Goal: Task Accomplishment & Management: Use online tool/utility

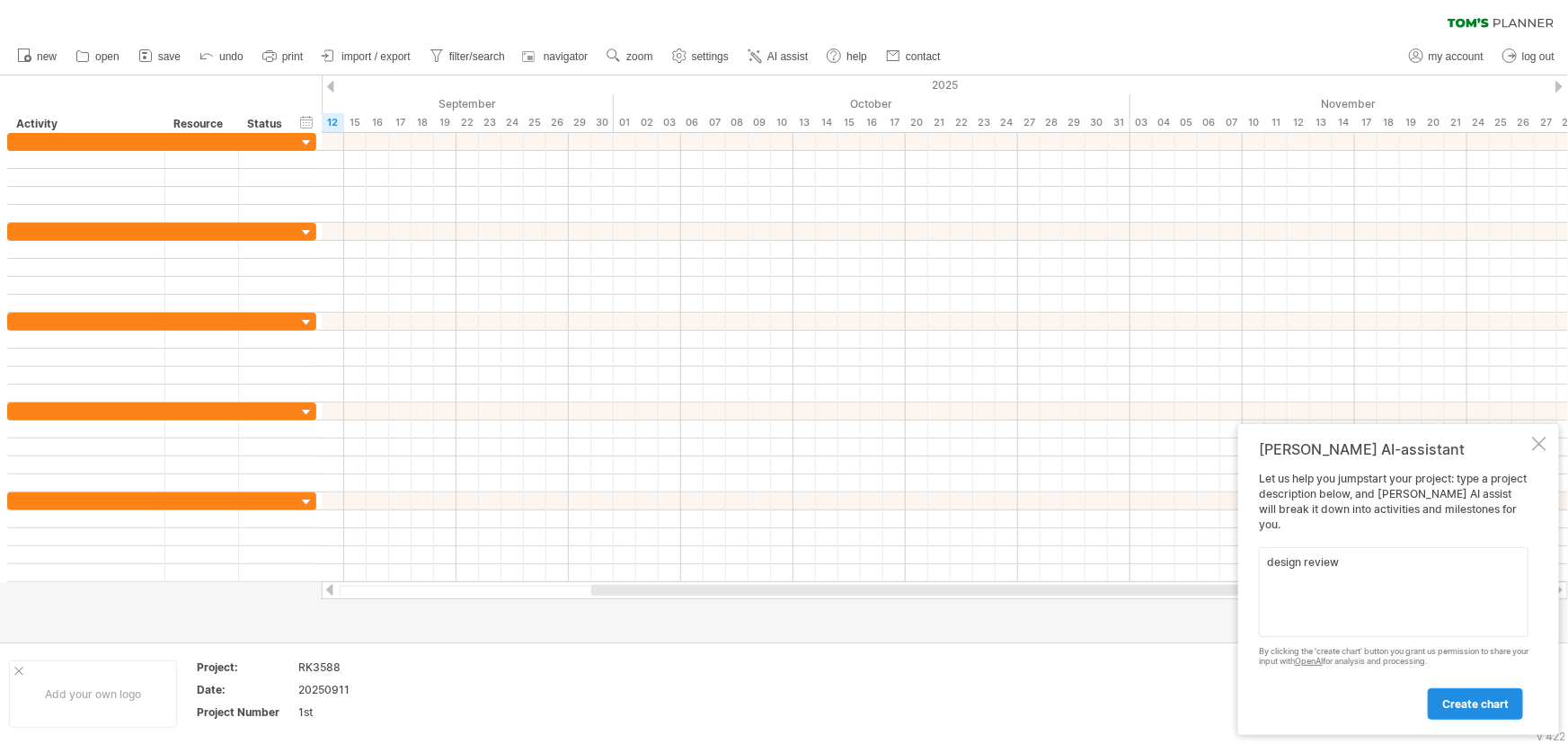
type textarea "design review"
click at [1485, 701] on span "create chart" at bounding box center [1474, 703] width 66 height 14
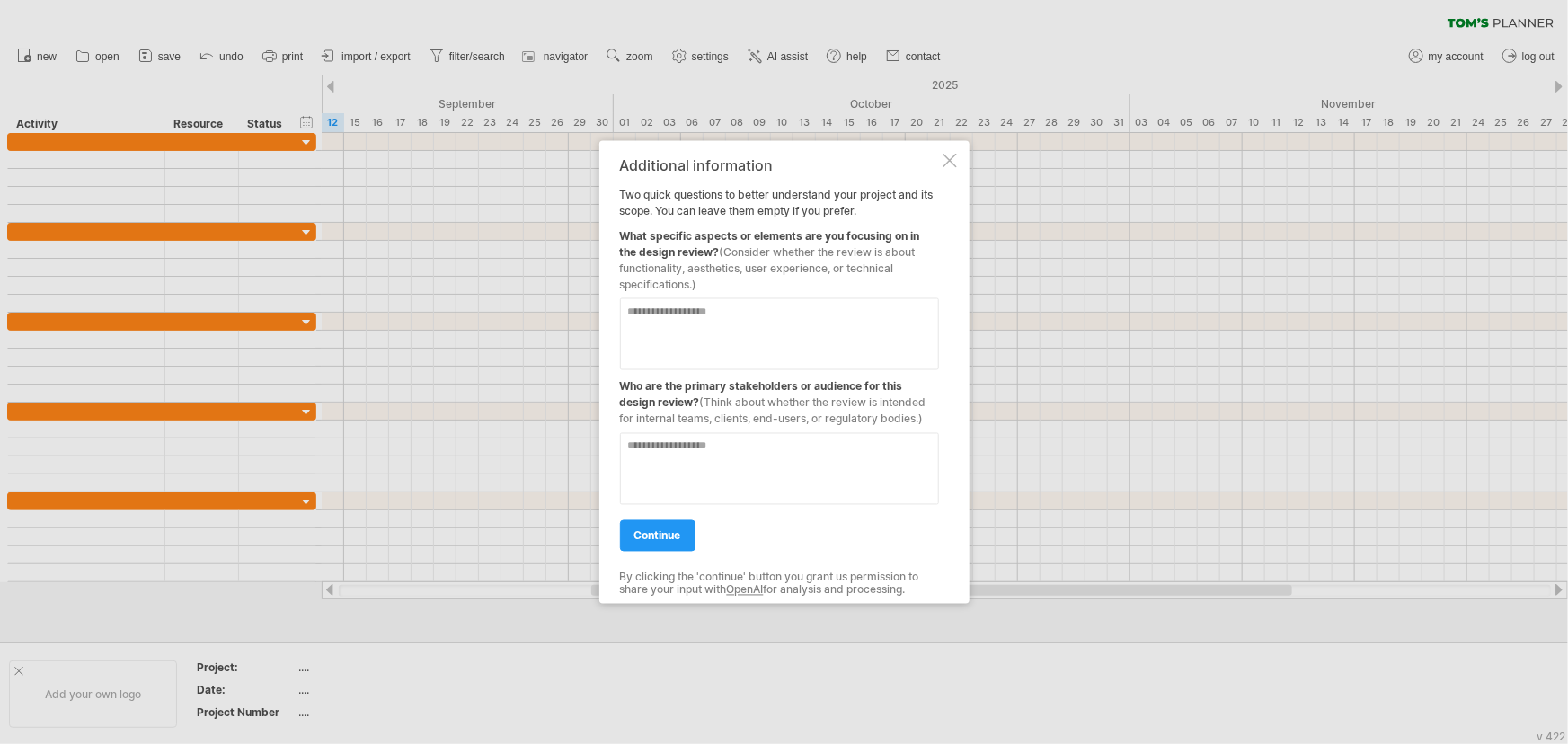
click at [698, 316] on textarea at bounding box center [779, 333] width 319 height 72
type textarea "*"
click at [662, 452] on textarea at bounding box center [779, 469] width 319 height 72
click at [808, 315] on textarea "**********" at bounding box center [779, 333] width 319 height 72
type textarea "**********"
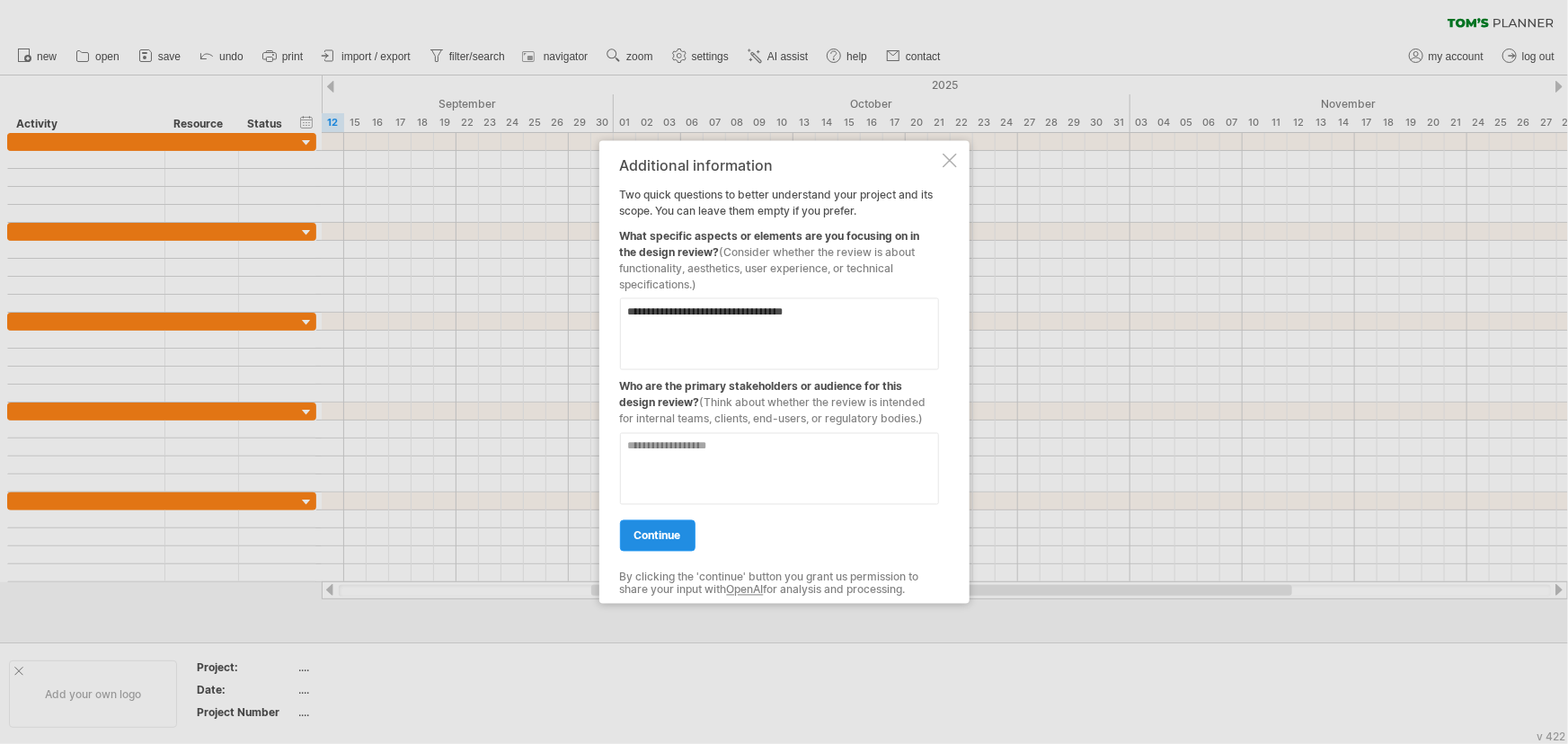
click at [680, 537] on span "continue" at bounding box center [657, 535] width 46 height 14
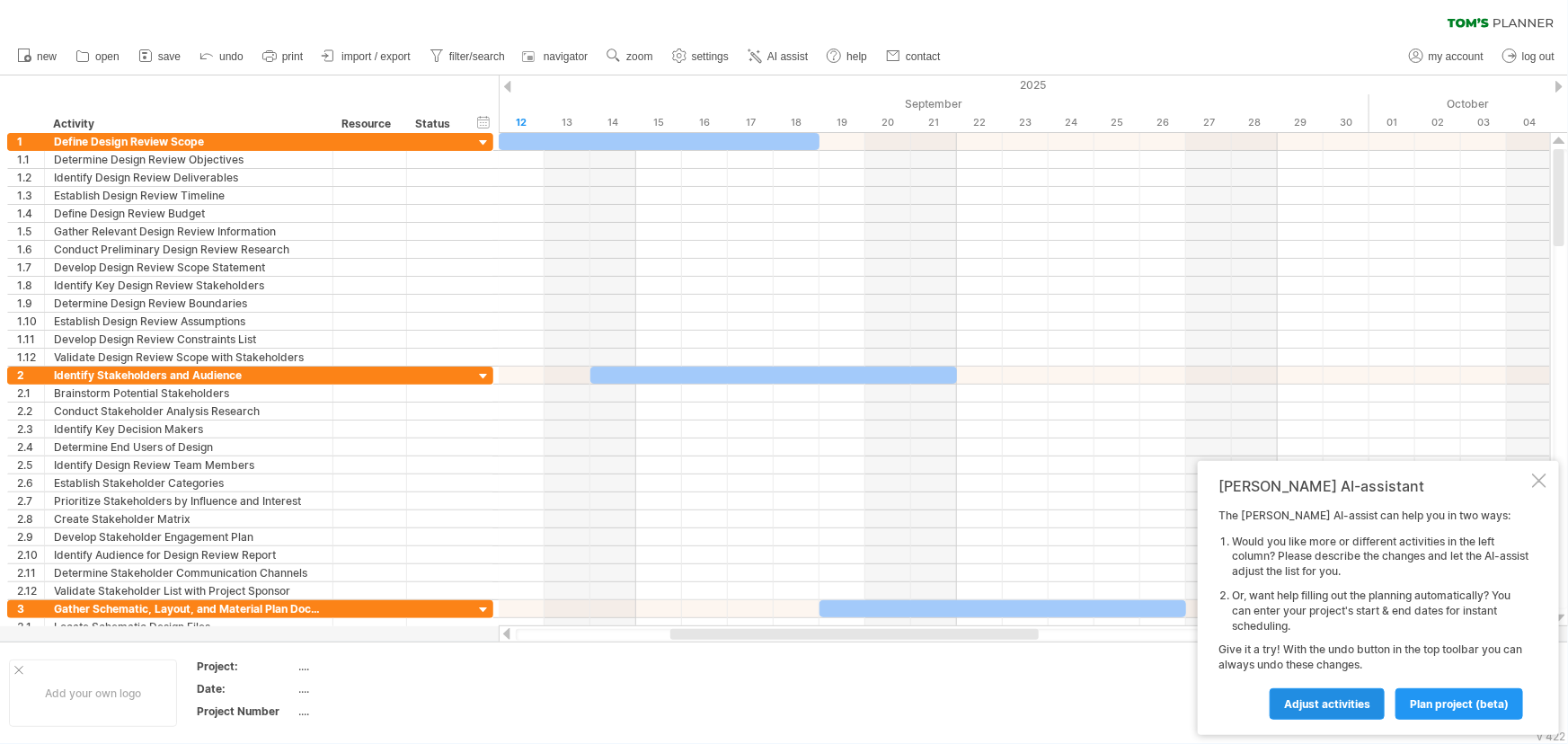
click at [1313, 698] on span "Adjust activities" at bounding box center [1326, 703] width 86 height 14
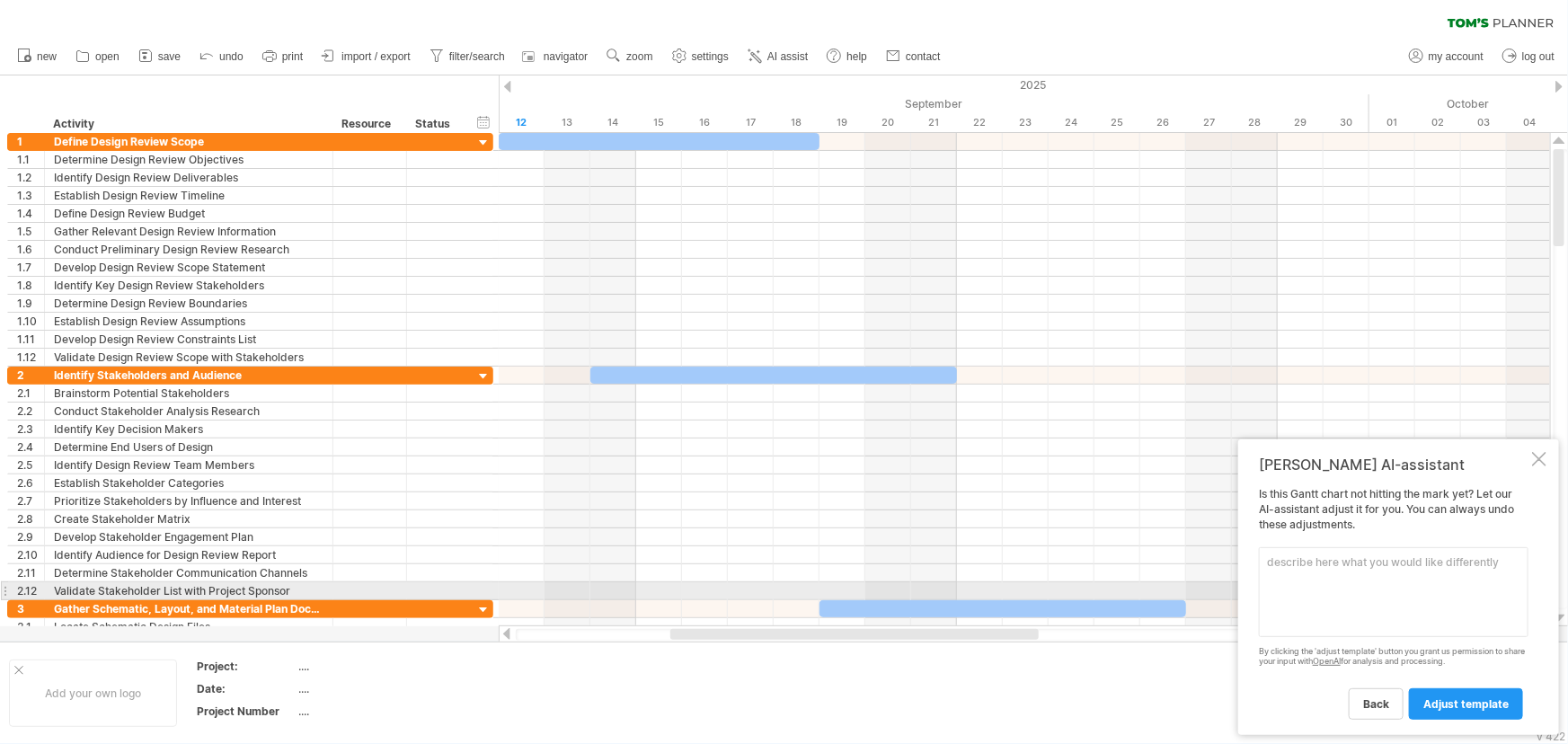
click at [1347, 584] on textarea at bounding box center [1393, 591] width 270 height 90
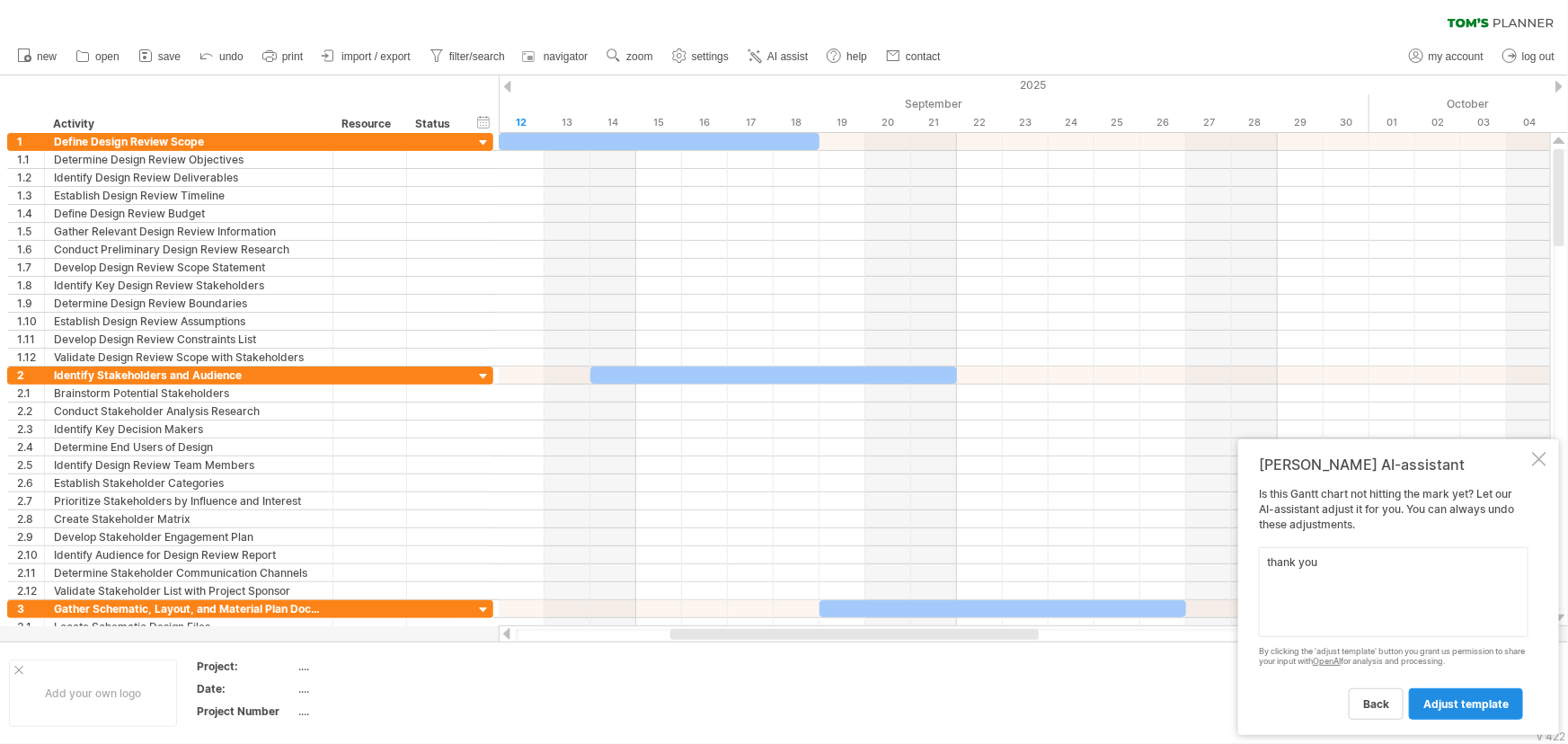
type textarea "thank you"
click at [1445, 704] on span "adjust template" at bounding box center [1465, 703] width 85 height 14
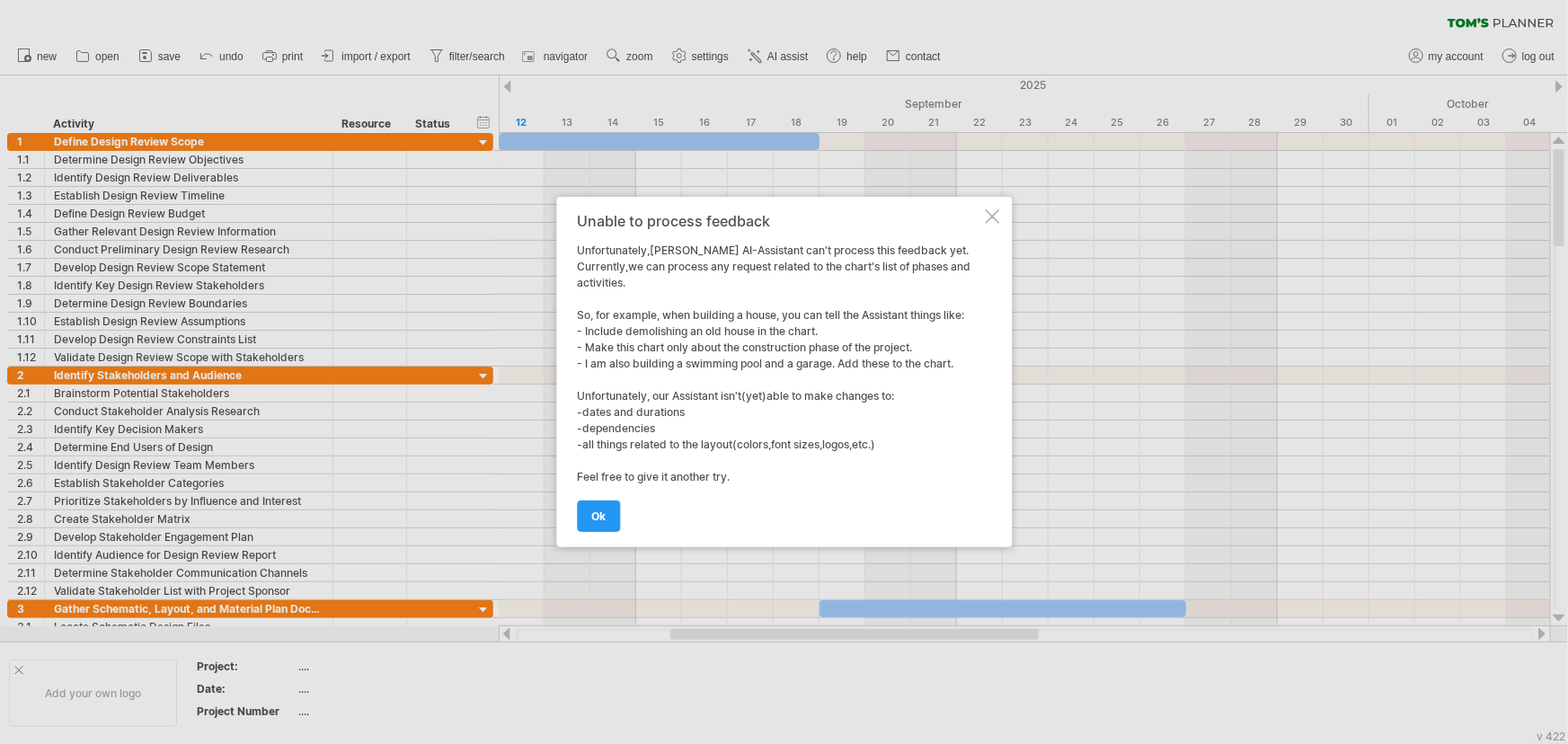
click at [994, 214] on div at bounding box center [992, 216] width 15 height 15
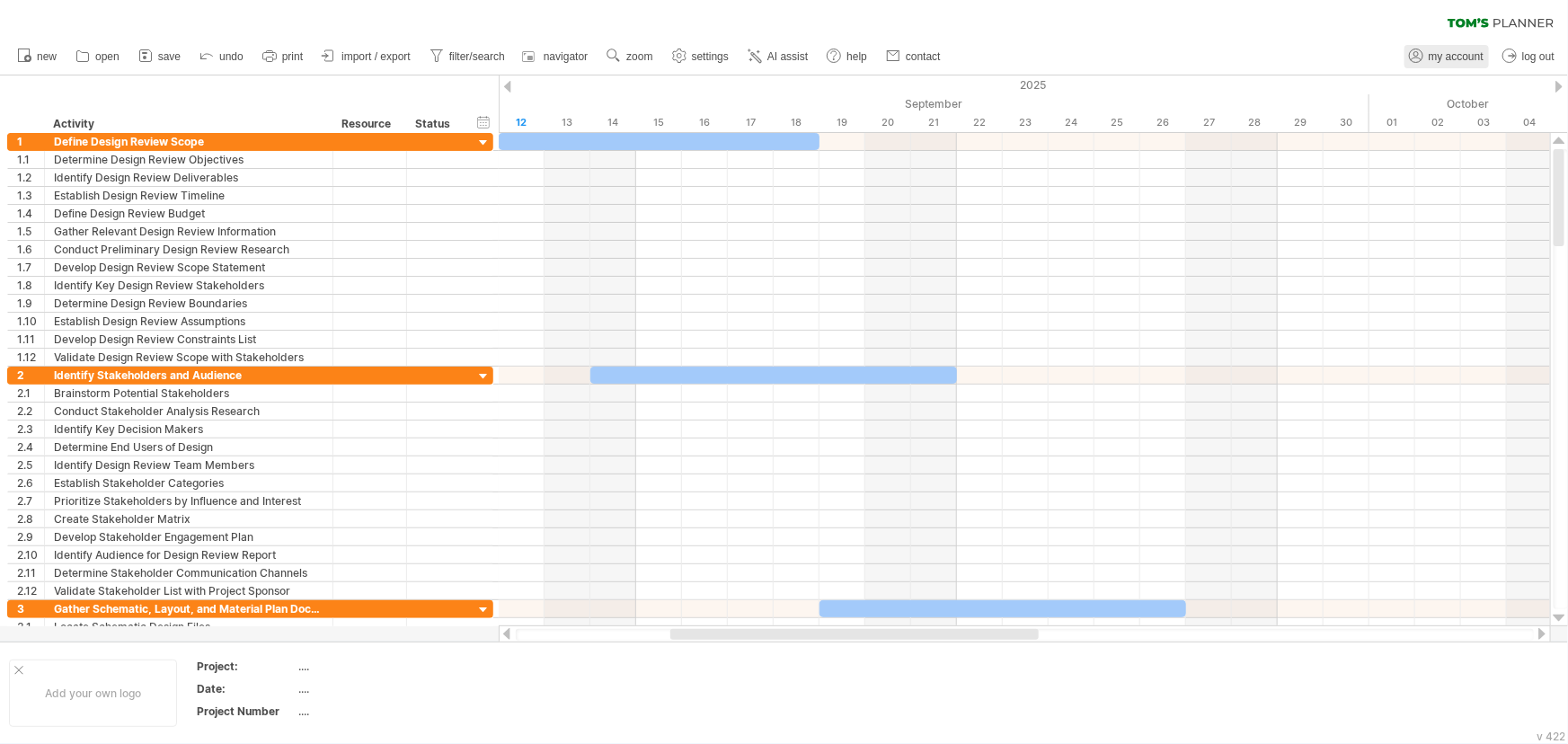
click at [1464, 57] on span "my account" at bounding box center [1455, 56] width 55 height 13
type input "**********"
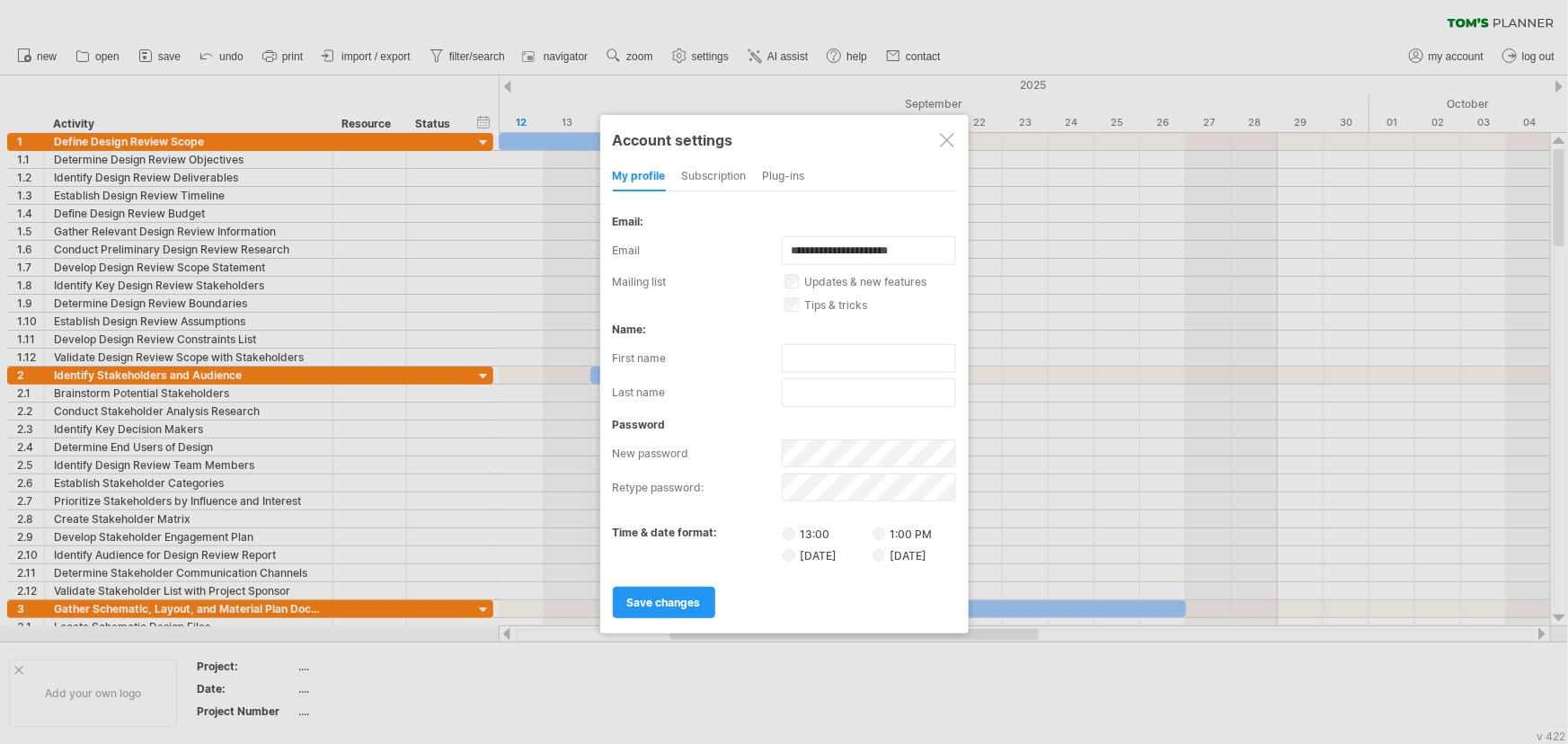
click at [713, 172] on div "subscription" at bounding box center [714, 177] width 65 height 29
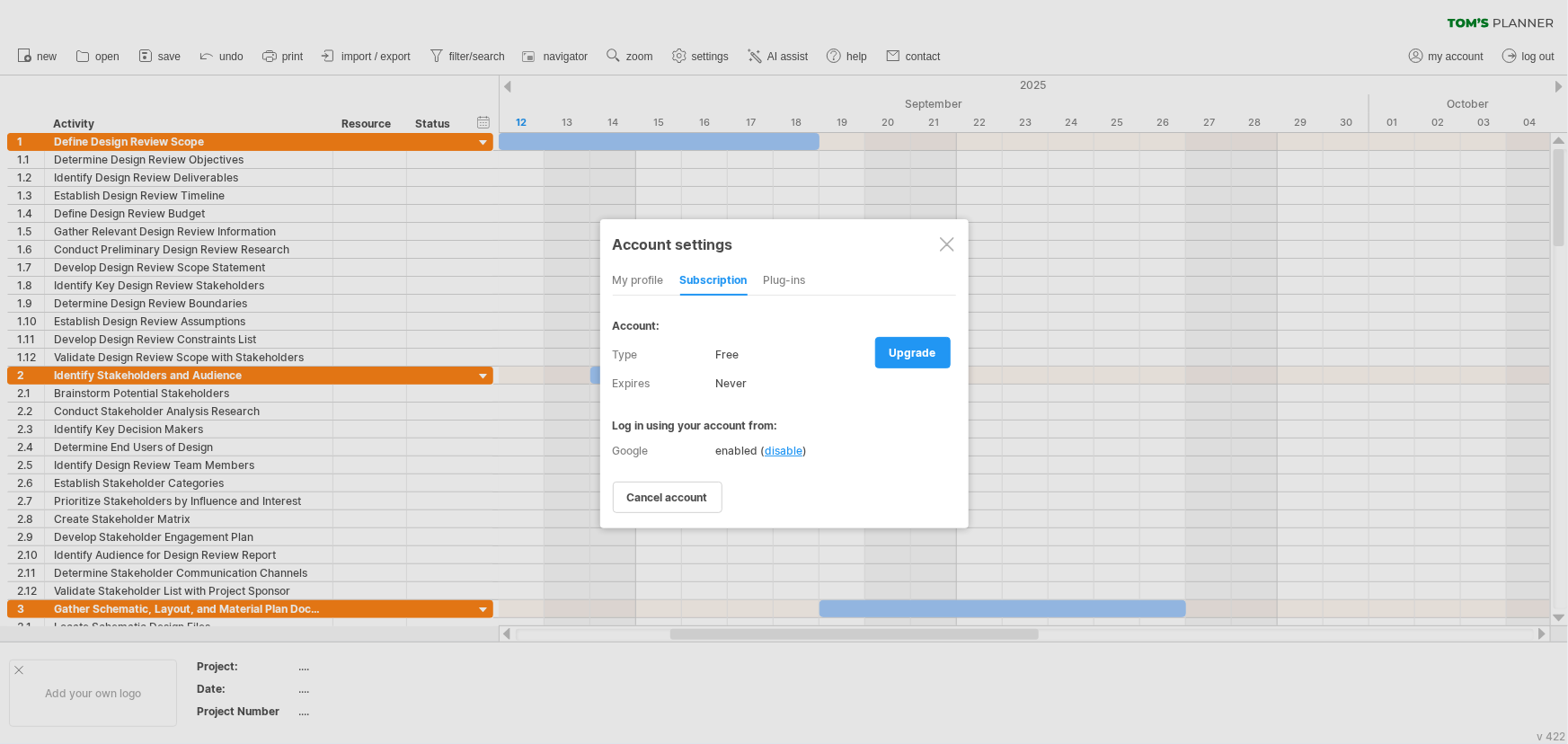
click at [789, 278] on div "Plug-ins" at bounding box center [785, 282] width 42 height 29
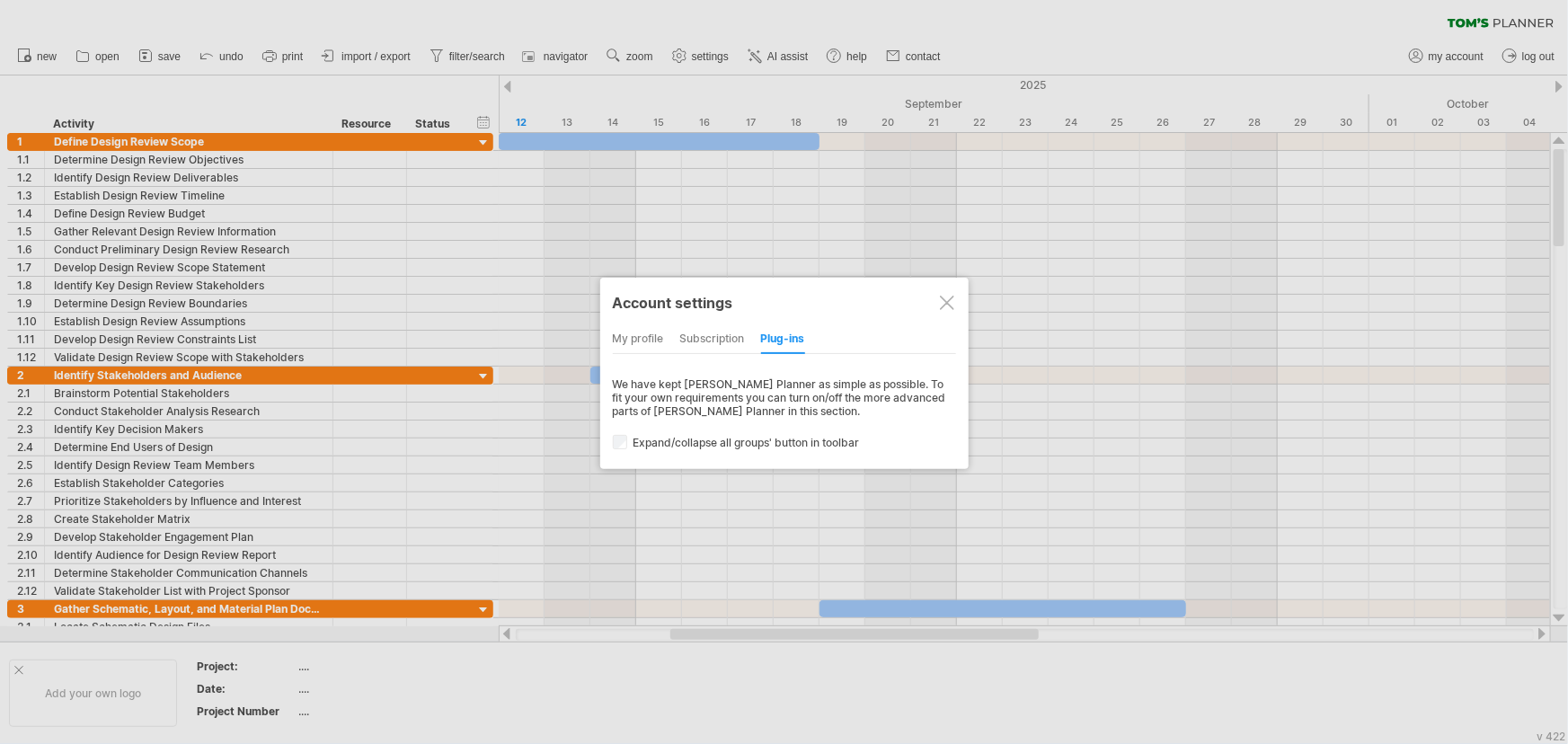
click at [635, 333] on div "my profile" at bounding box center [638, 340] width 51 height 29
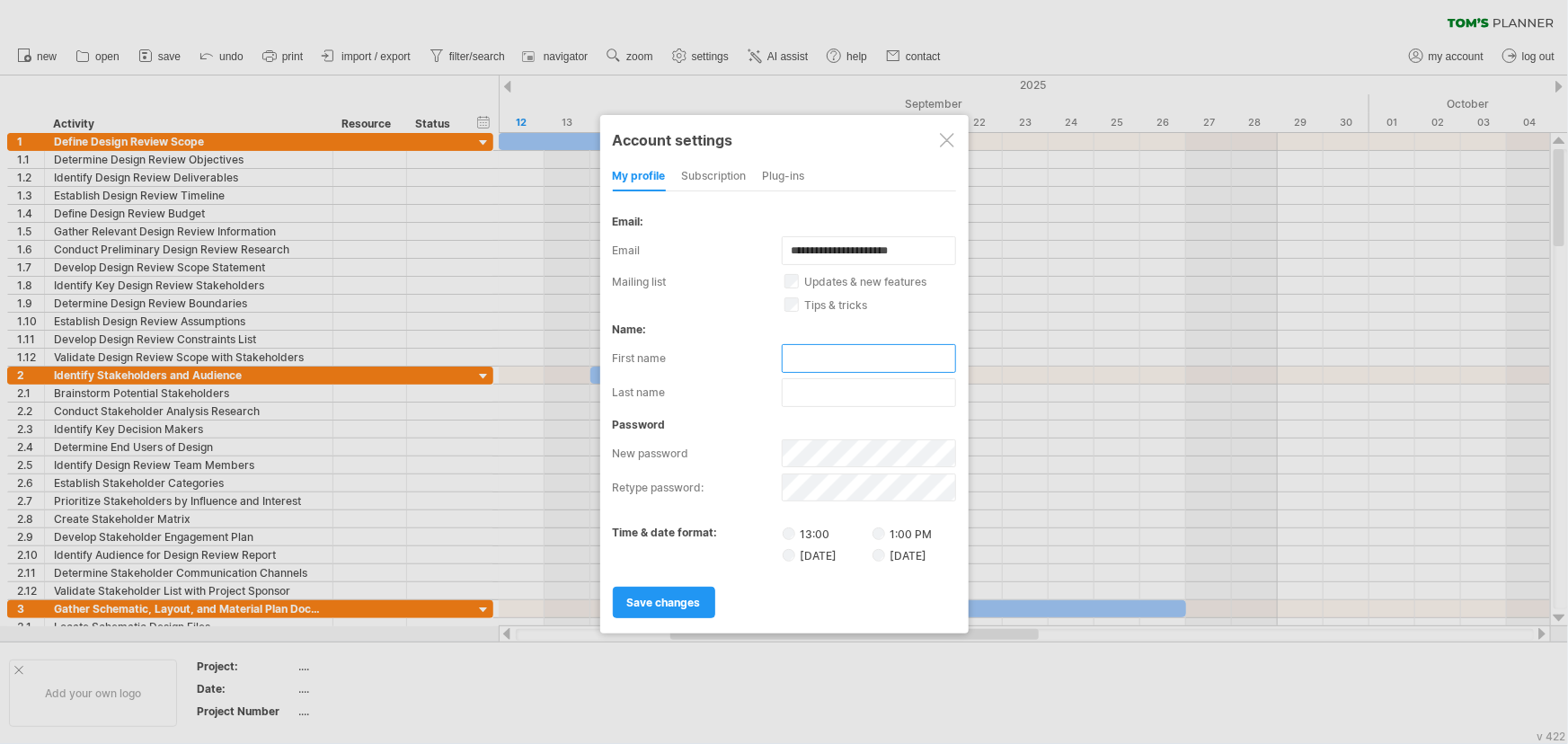
click at [815, 354] on input "text" at bounding box center [868, 359] width 174 height 29
type input "****"
click at [658, 596] on span "save changes" at bounding box center [663, 602] width 74 height 14
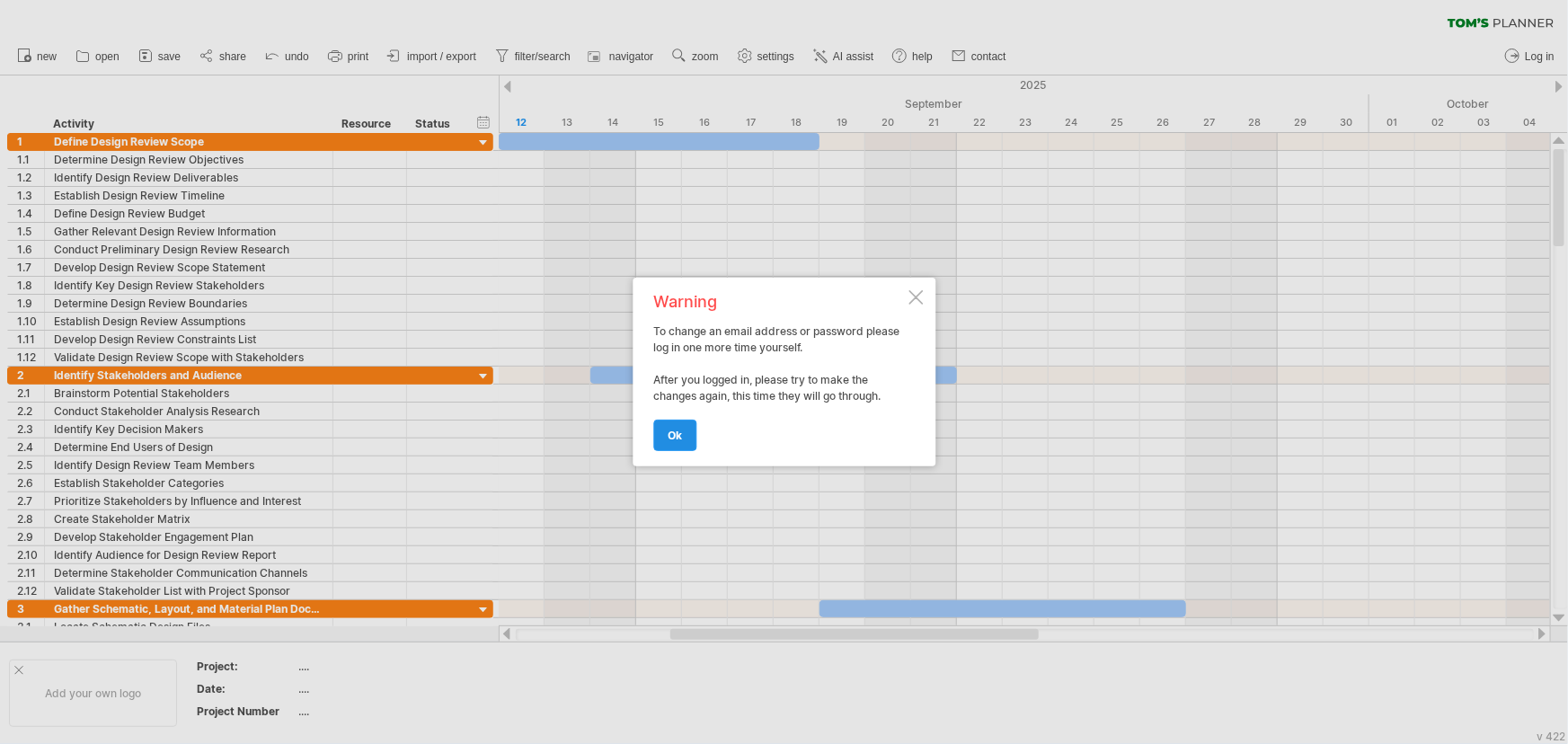
click at [677, 427] on link "ok" at bounding box center [674, 435] width 43 height 32
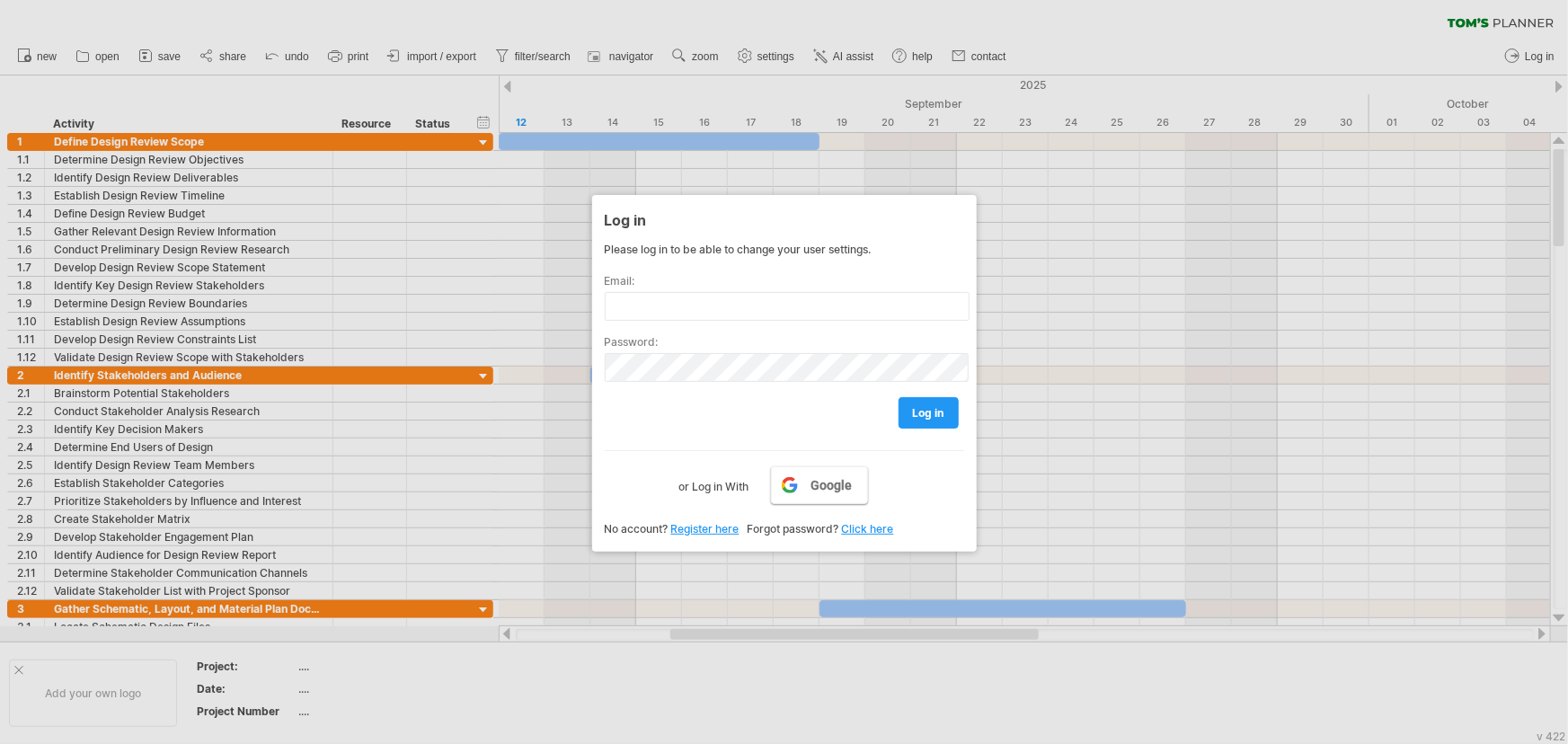
click at [813, 478] on span "Google" at bounding box center [831, 485] width 41 height 15
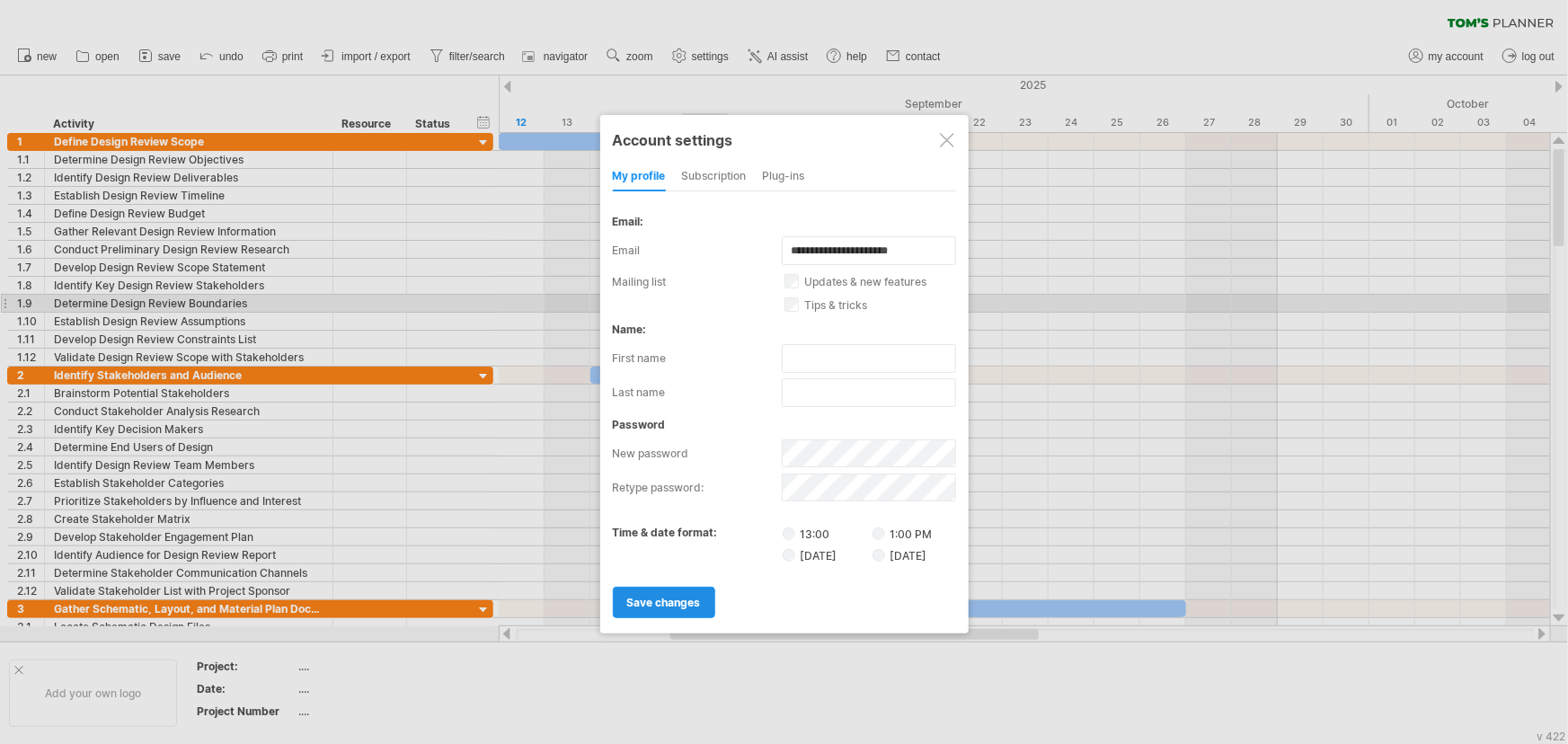
click at [662, 597] on span "save changes" at bounding box center [663, 602] width 74 height 14
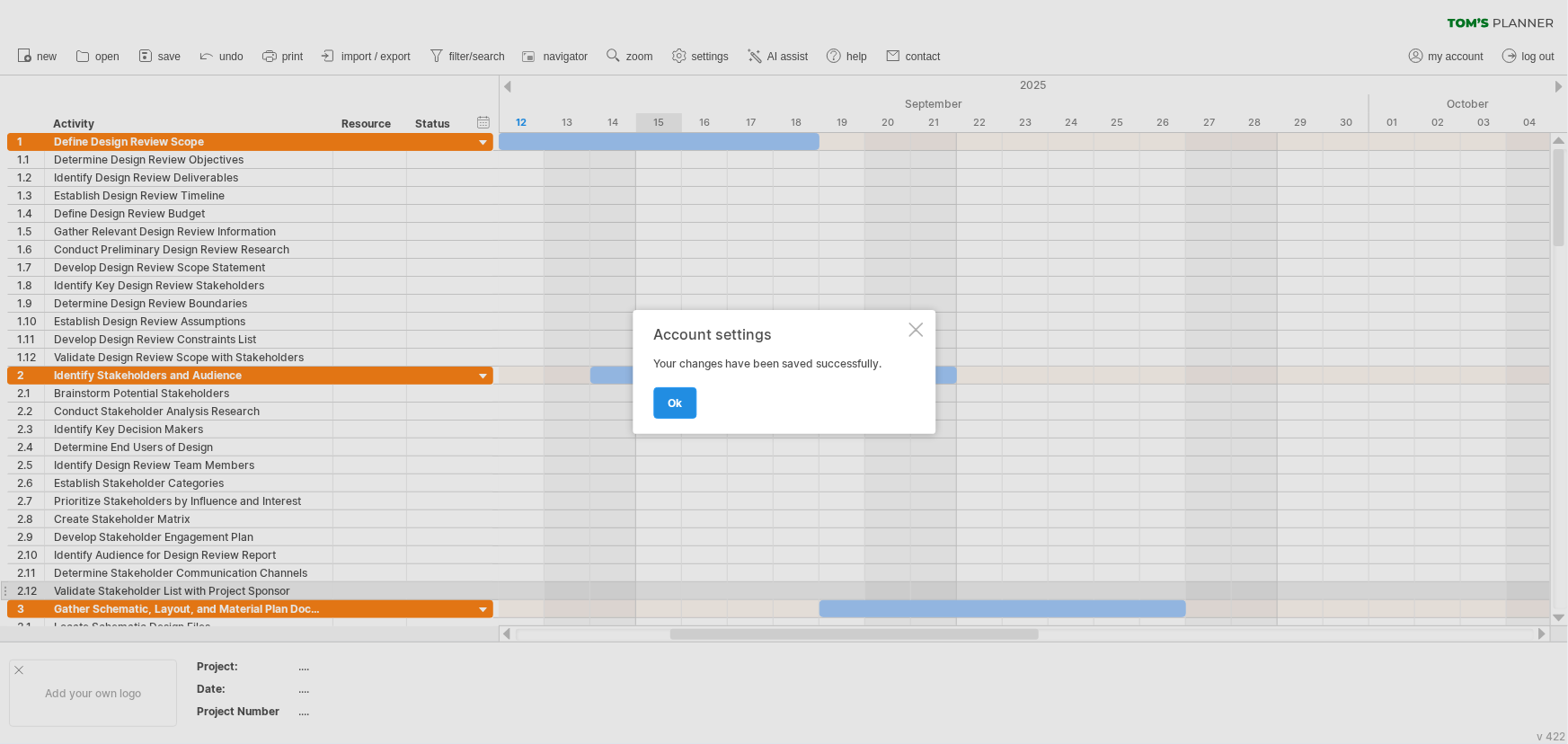
click at [669, 400] on span "ok" at bounding box center [675, 402] width 15 height 14
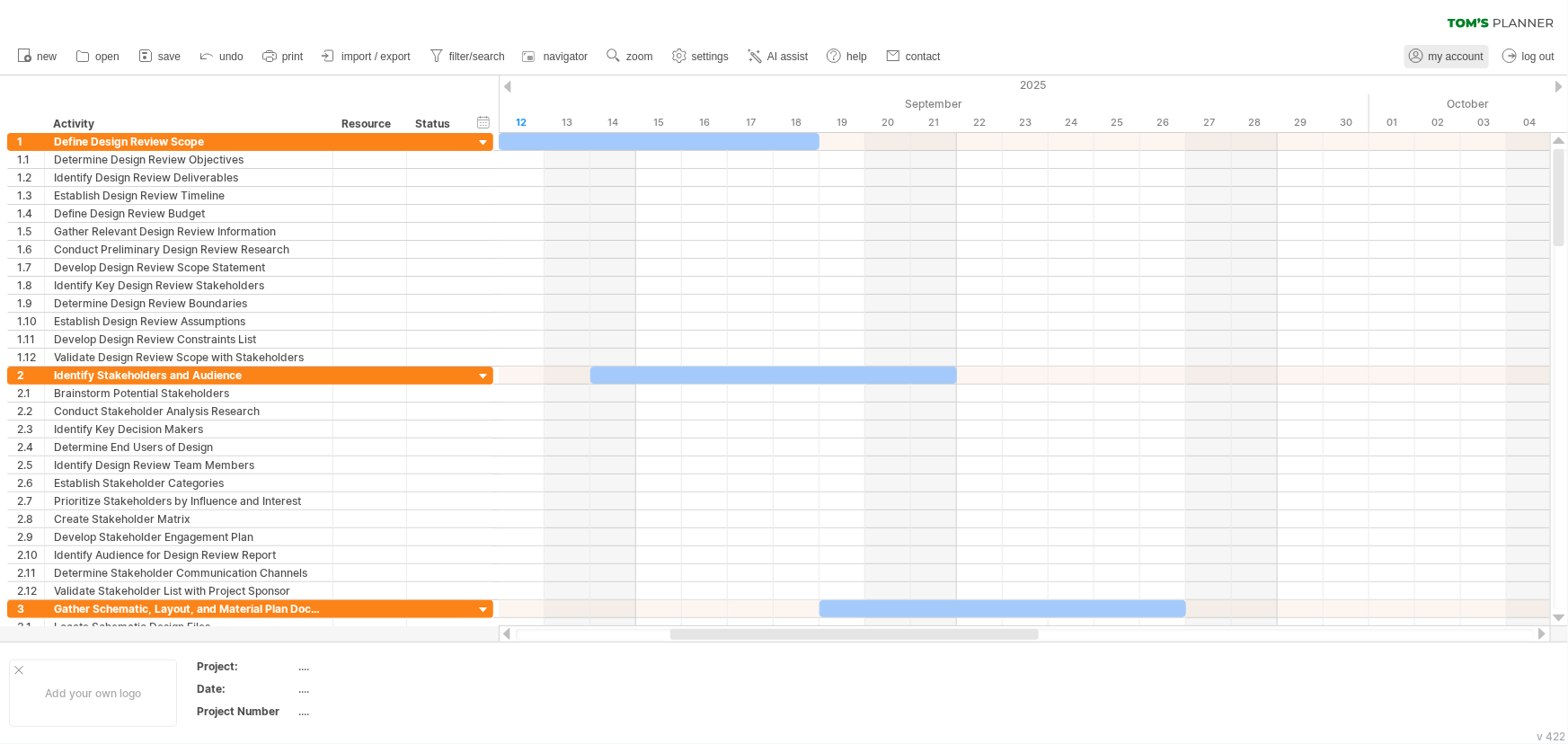
click at [1446, 50] on span "my account" at bounding box center [1455, 56] width 55 height 13
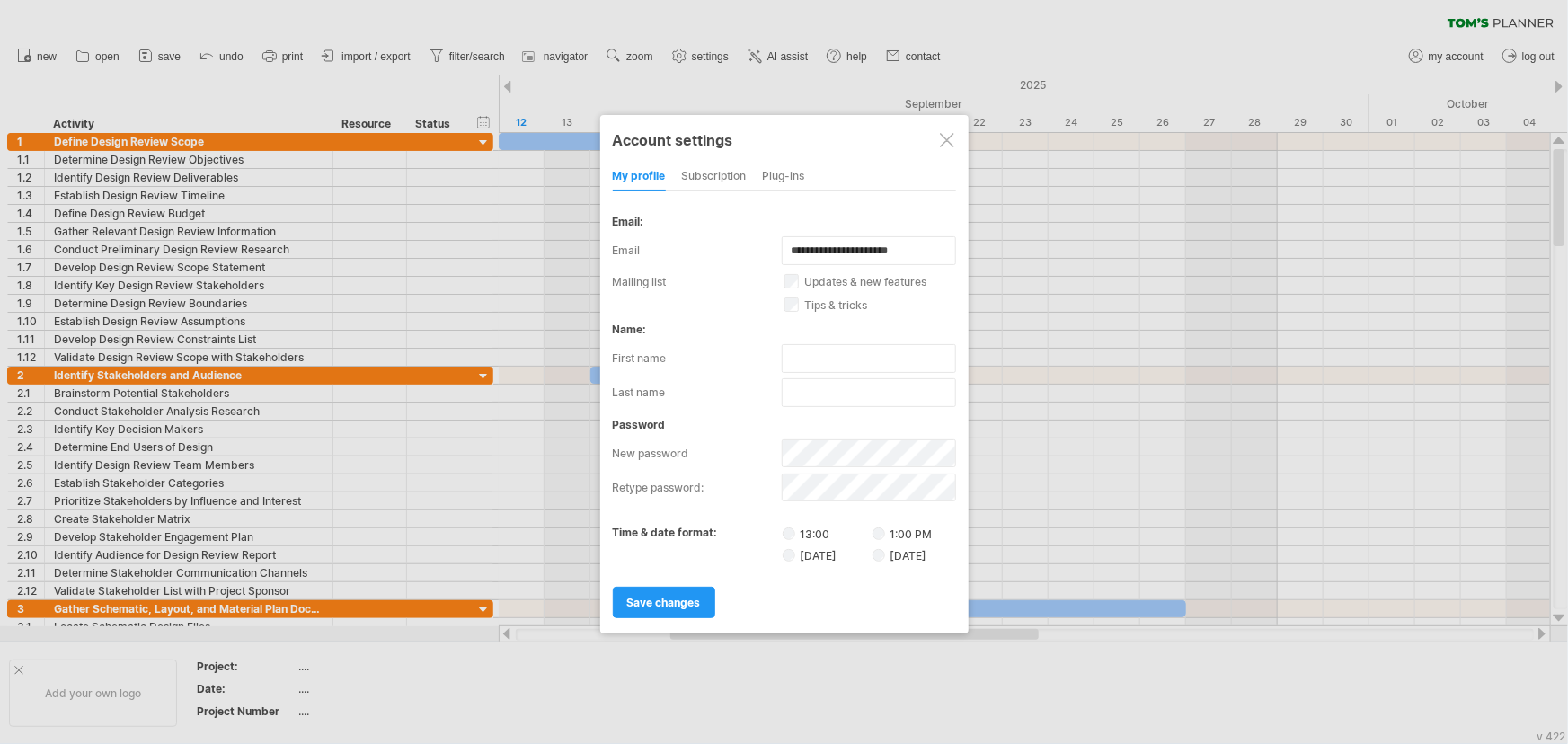
click at [708, 170] on div "subscription" at bounding box center [714, 177] width 65 height 29
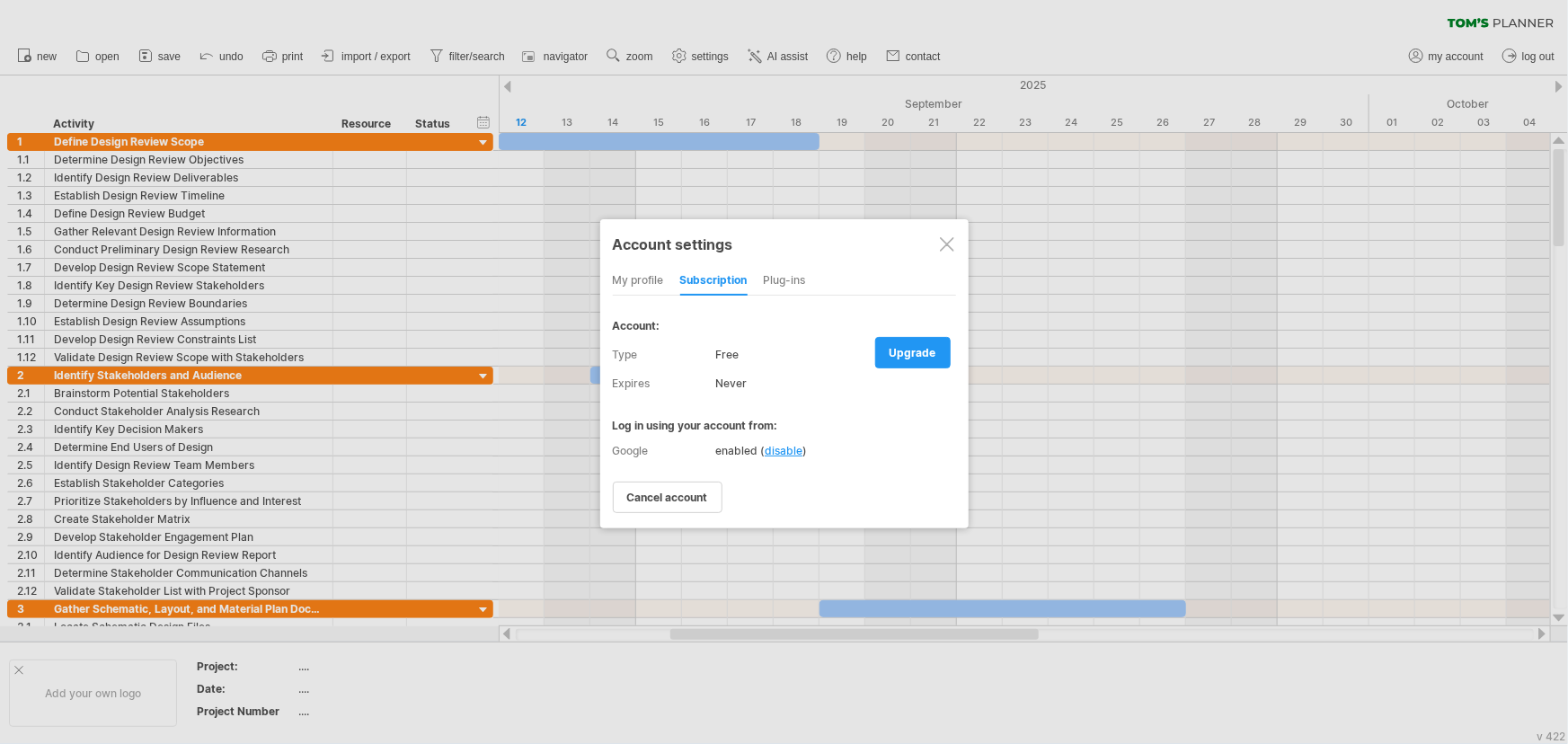
click at [780, 272] on div "Plug-ins" at bounding box center [785, 282] width 42 height 29
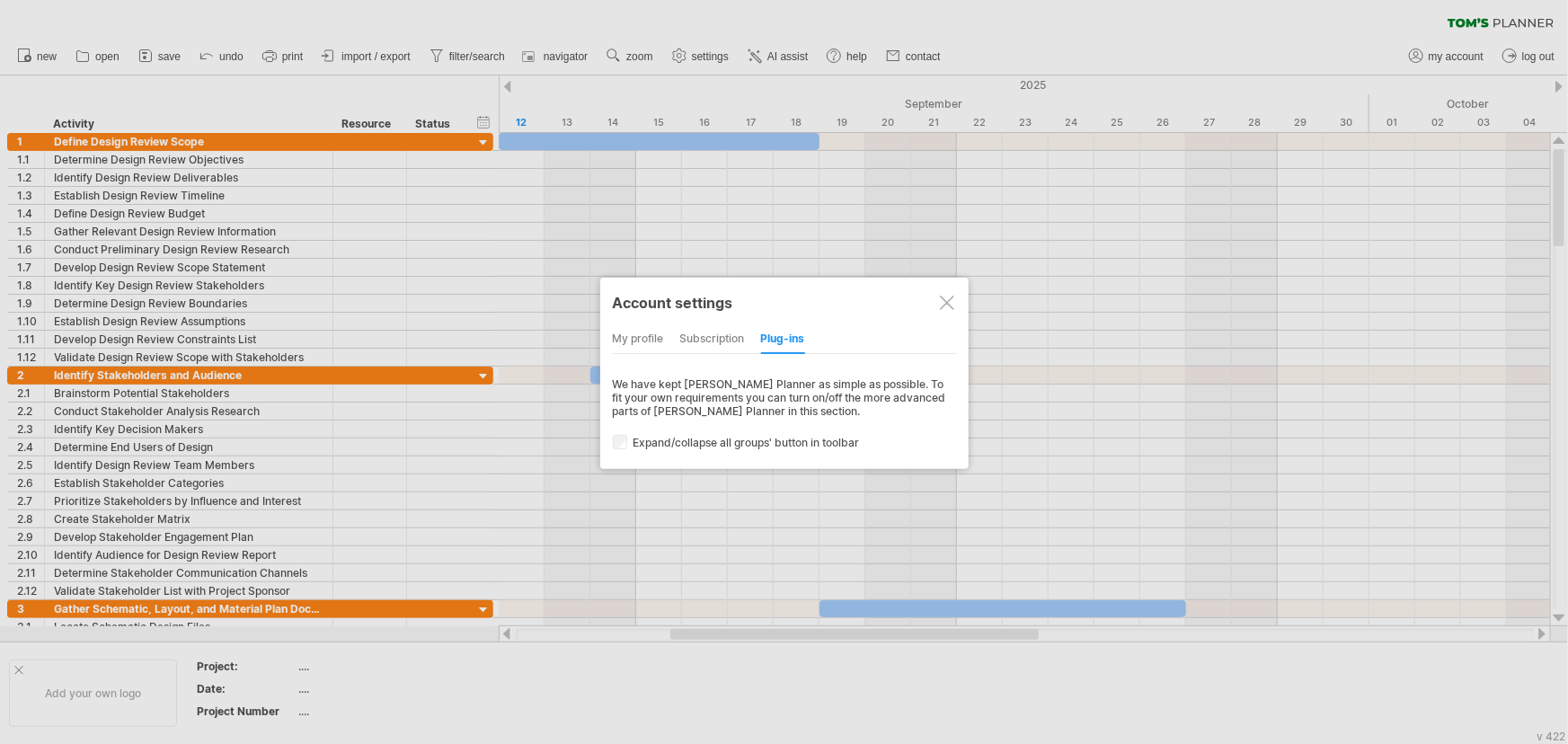
click at [943, 296] on div at bounding box center [947, 303] width 15 height 15
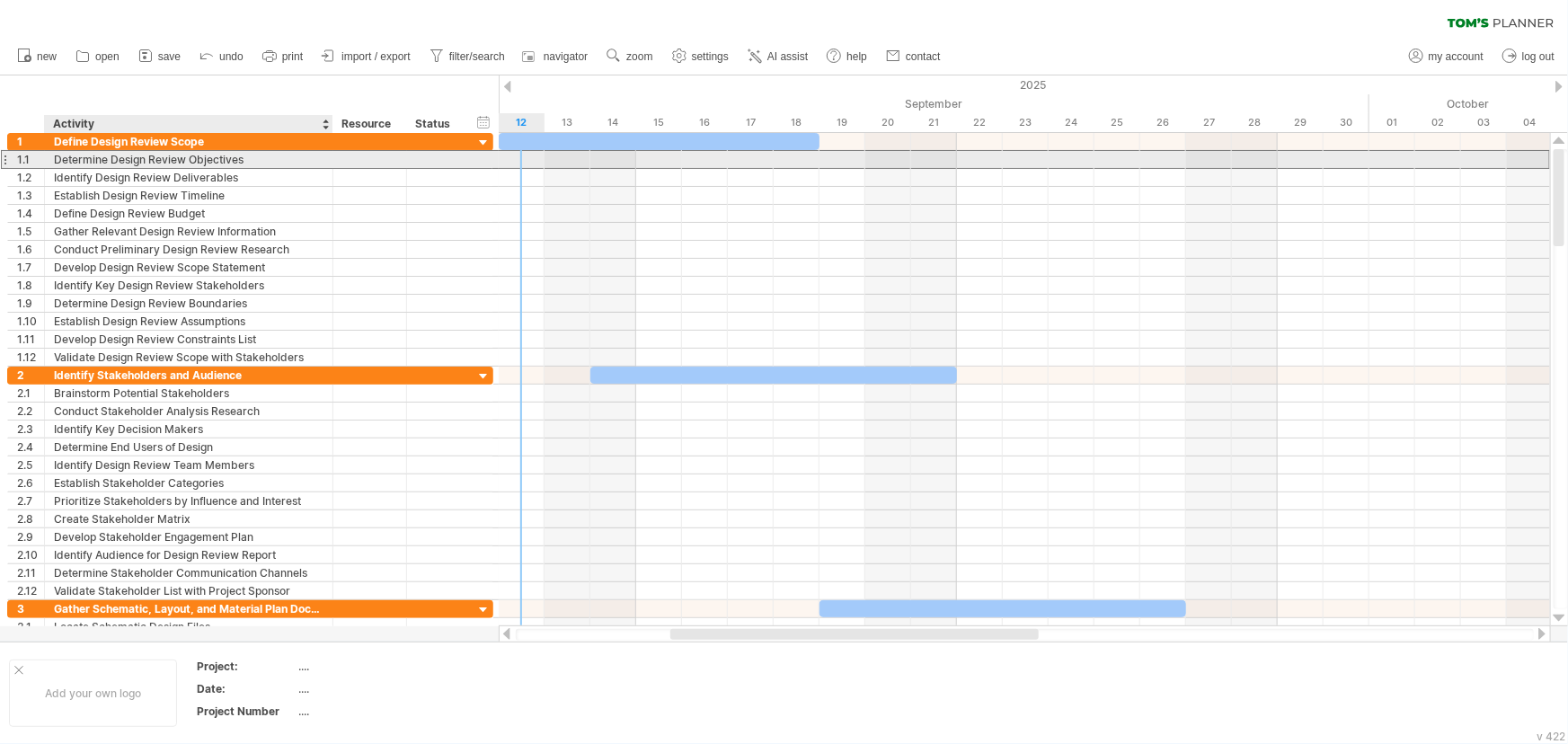
click at [238, 156] on div "Determine Design Review Objectives" at bounding box center [188, 159] width 270 height 17
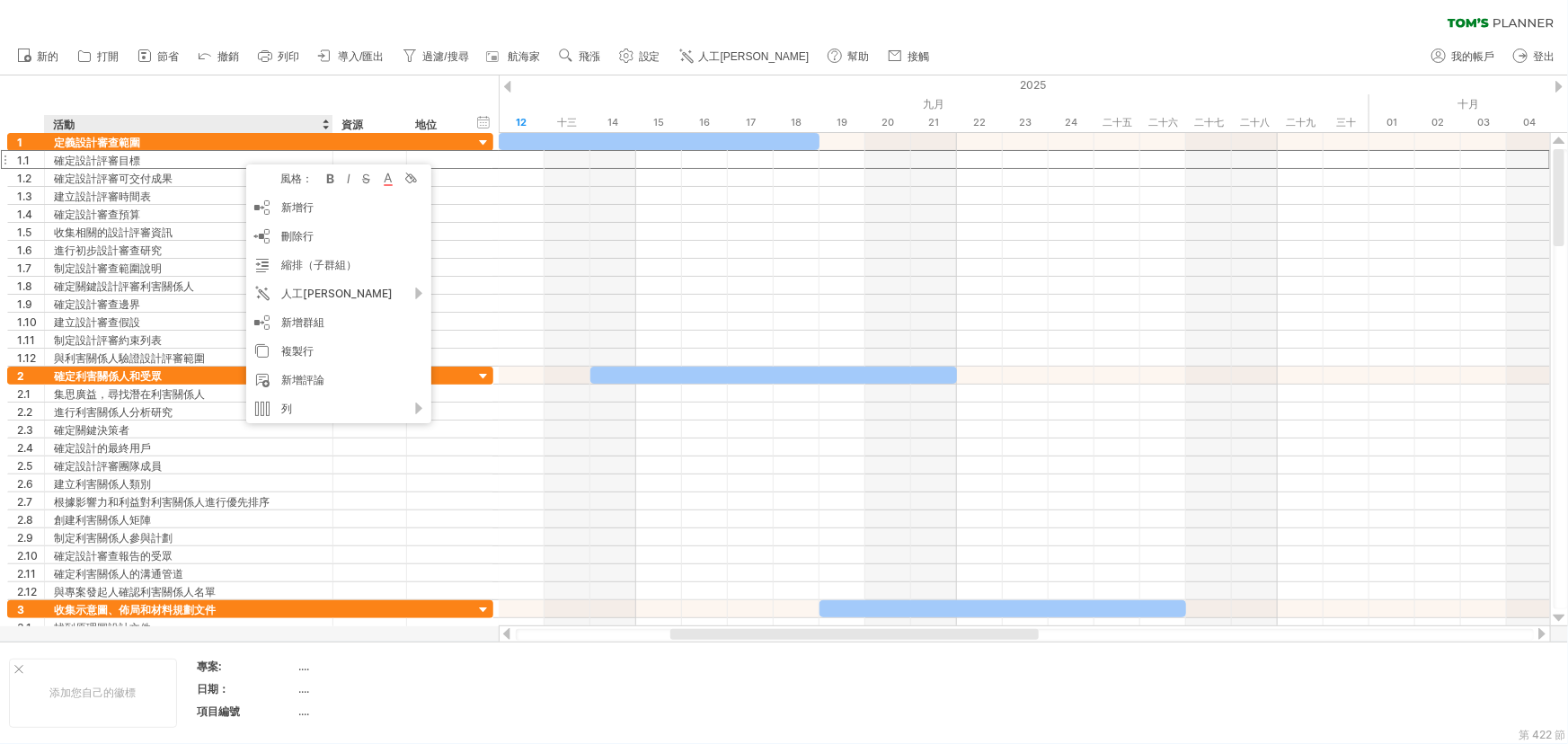
click at [1341, 35] on div "清除過濾器 重新套用濾鏡" at bounding box center [784, 19] width 1568 height 38
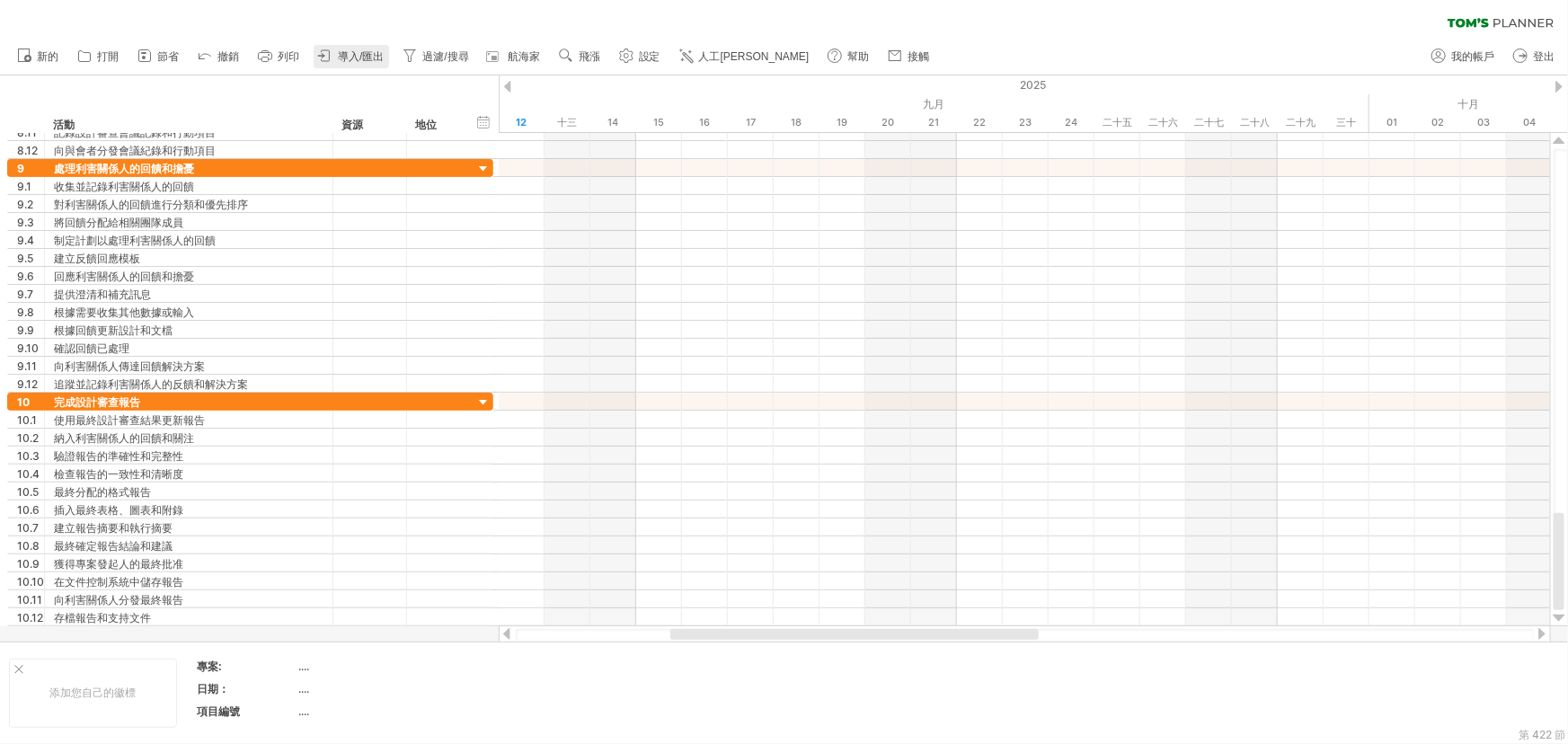
click at [362, 53] on font "導入/匯出" at bounding box center [361, 56] width 45 height 13
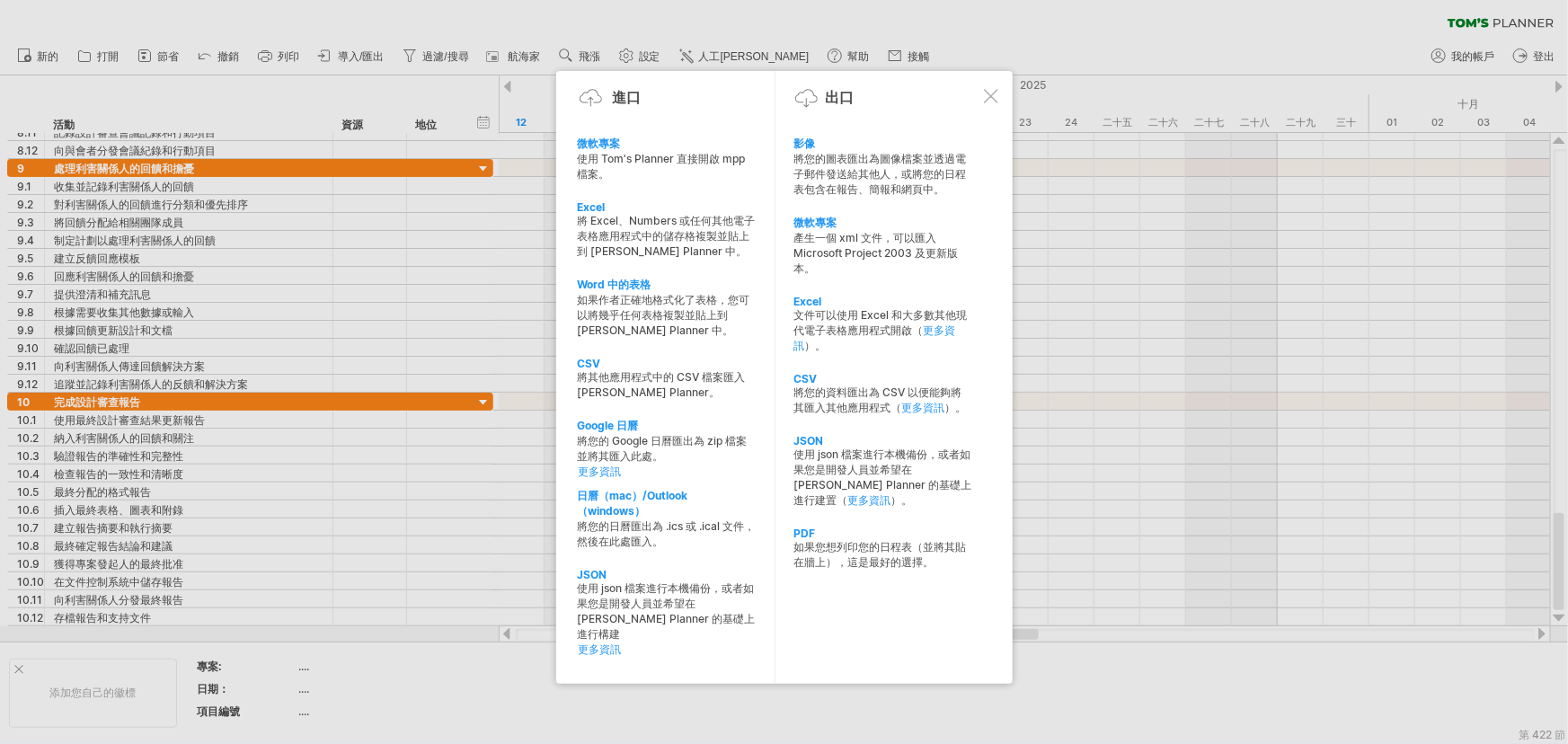
click at [994, 89] on div at bounding box center [991, 96] width 15 height 15
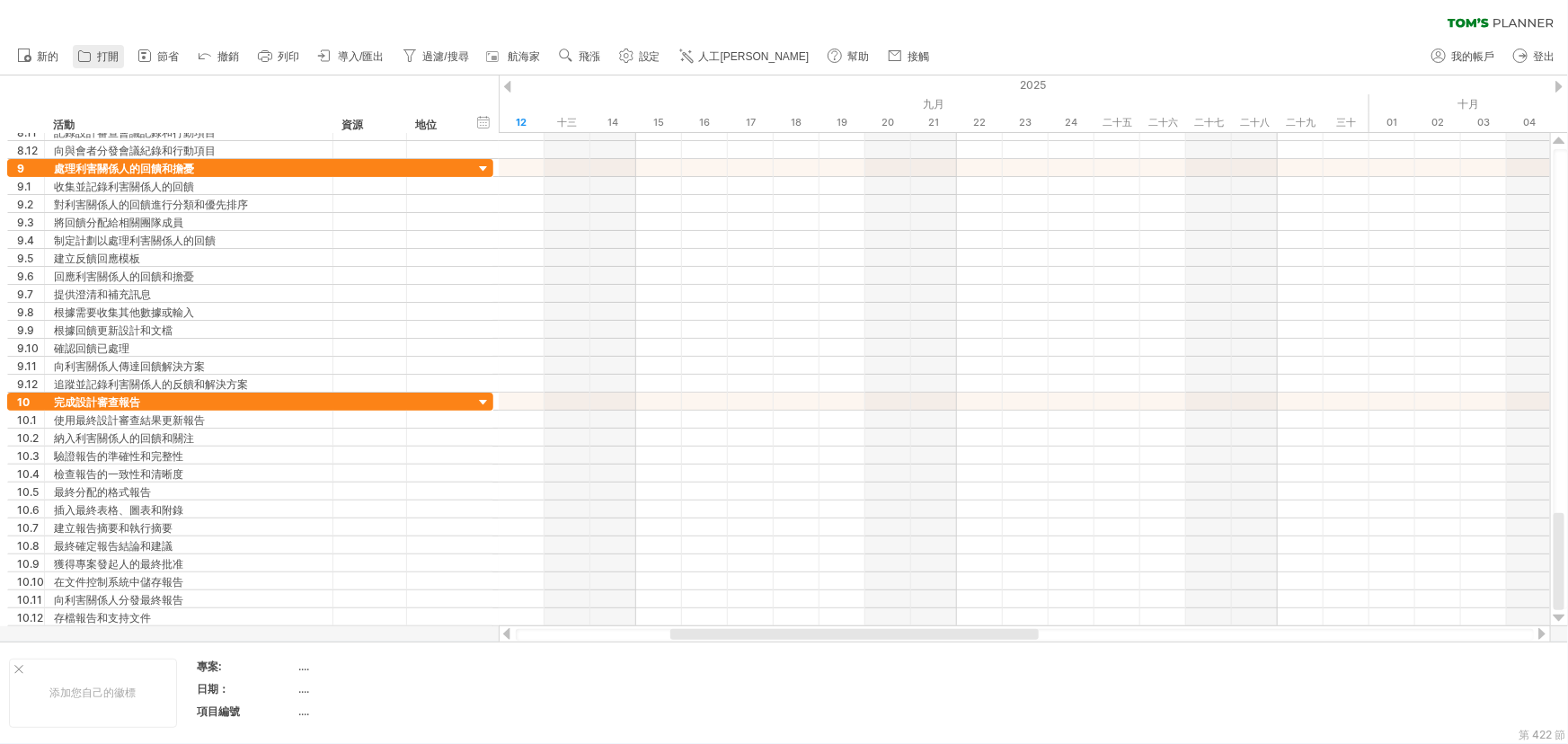
click at [112, 53] on font "打開" at bounding box center [108, 56] width 22 height 13
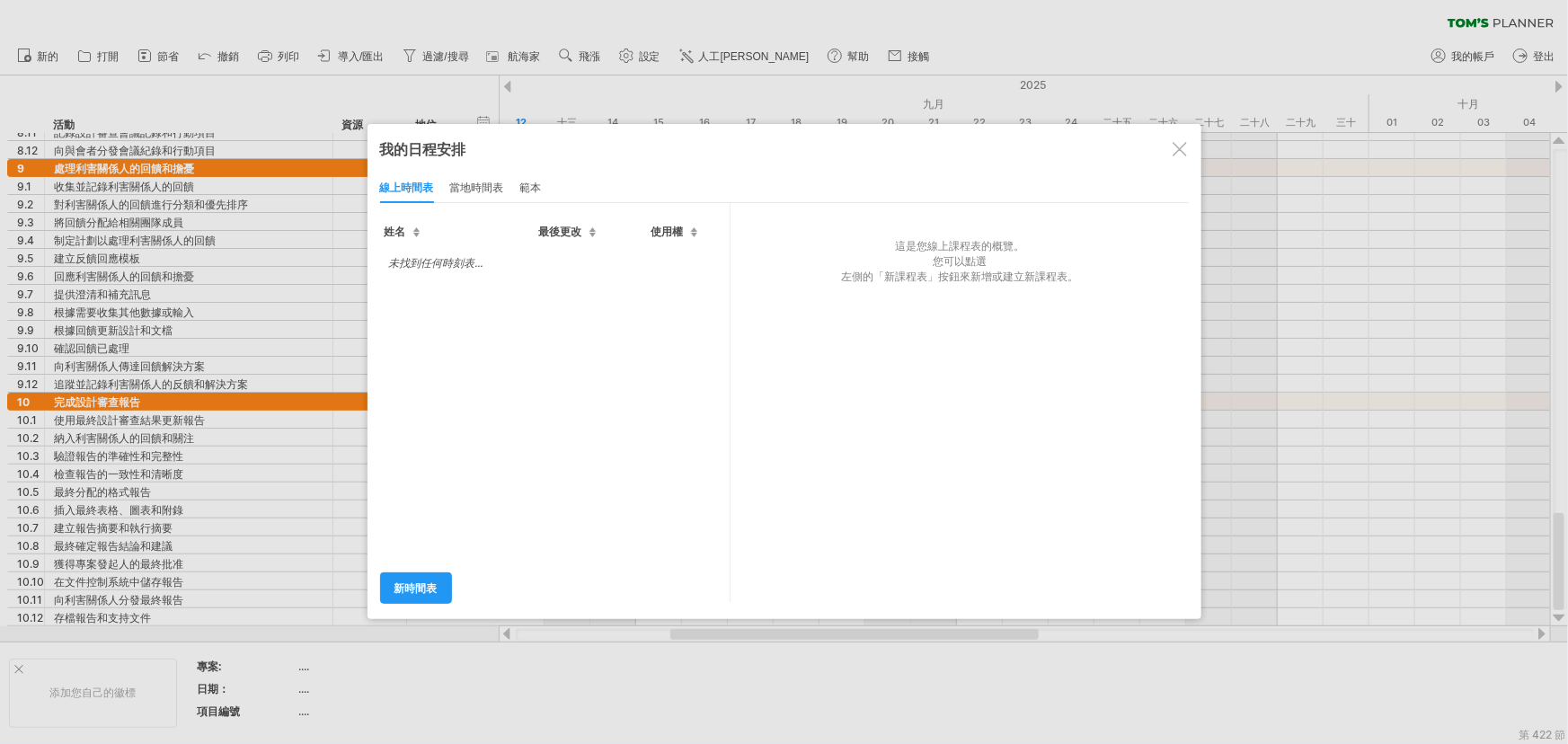
click at [1184, 153] on div at bounding box center [1179, 149] width 15 height 15
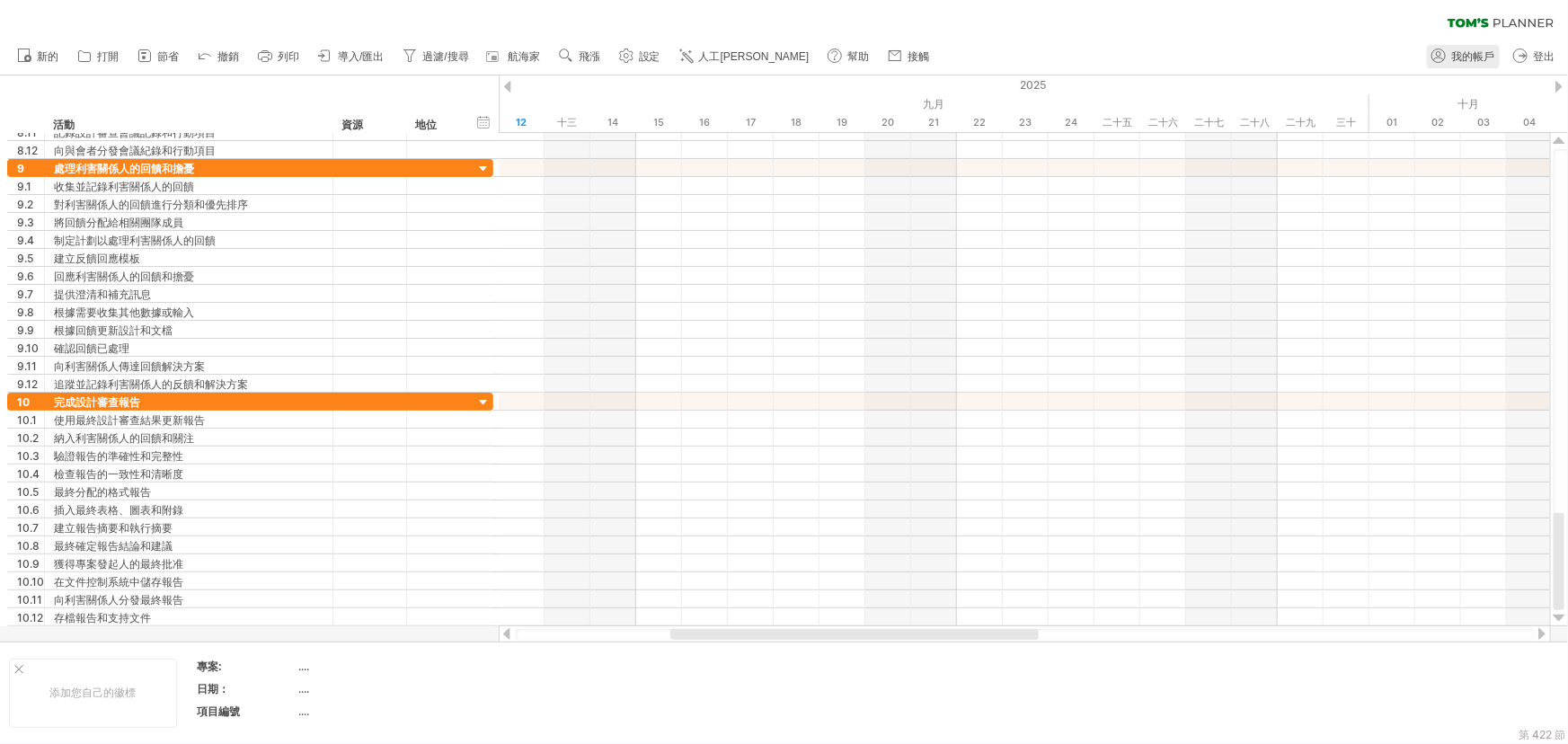
click at [1472, 51] on font "我的帳戶" at bounding box center [1472, 56] width 43 height 13
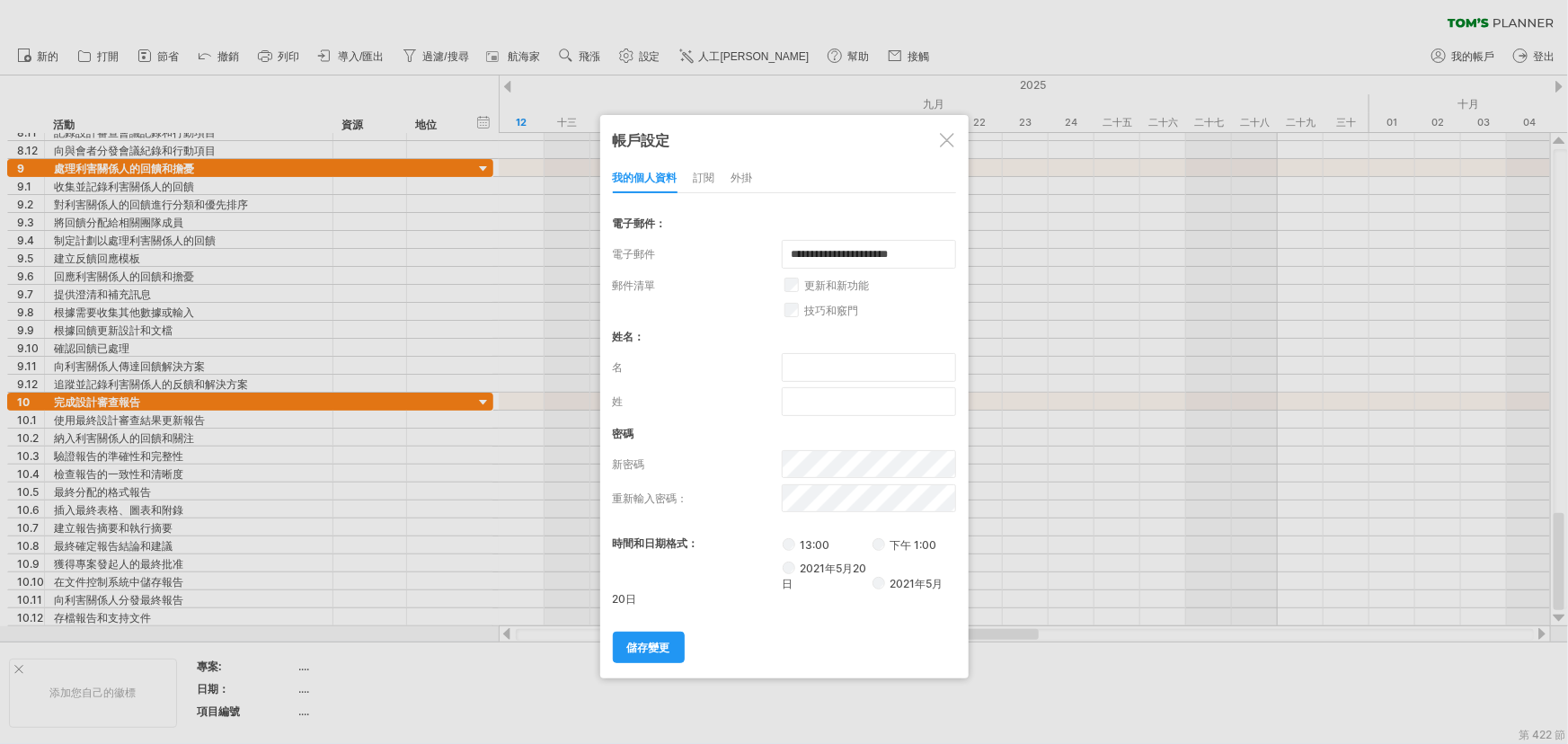
click at [697, 174] on font "訂閱" at bounding box center [704, 177] width 22 height 14
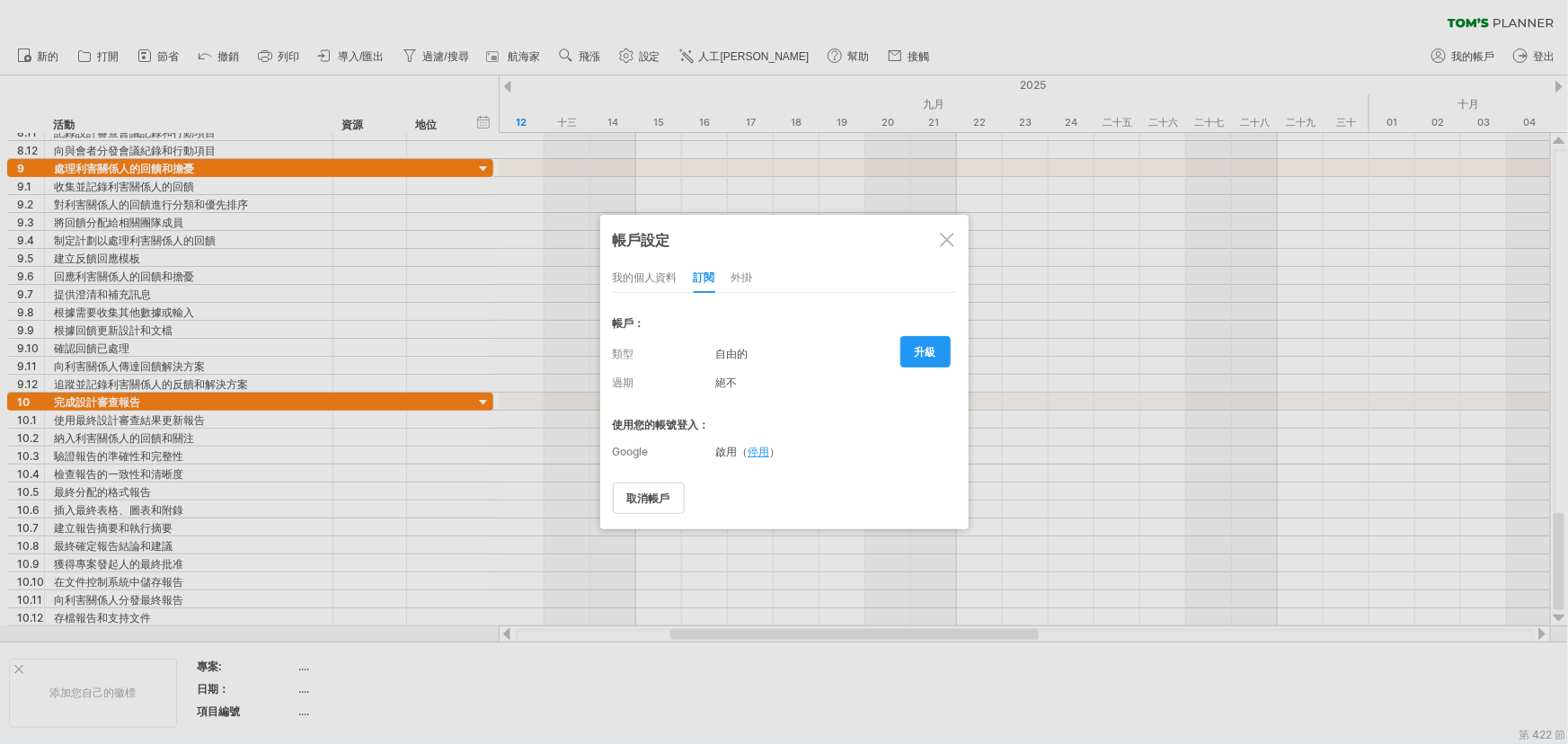
click at [740, 274] on font "外掛" at bounding box center [742, 277] width 22 height 14
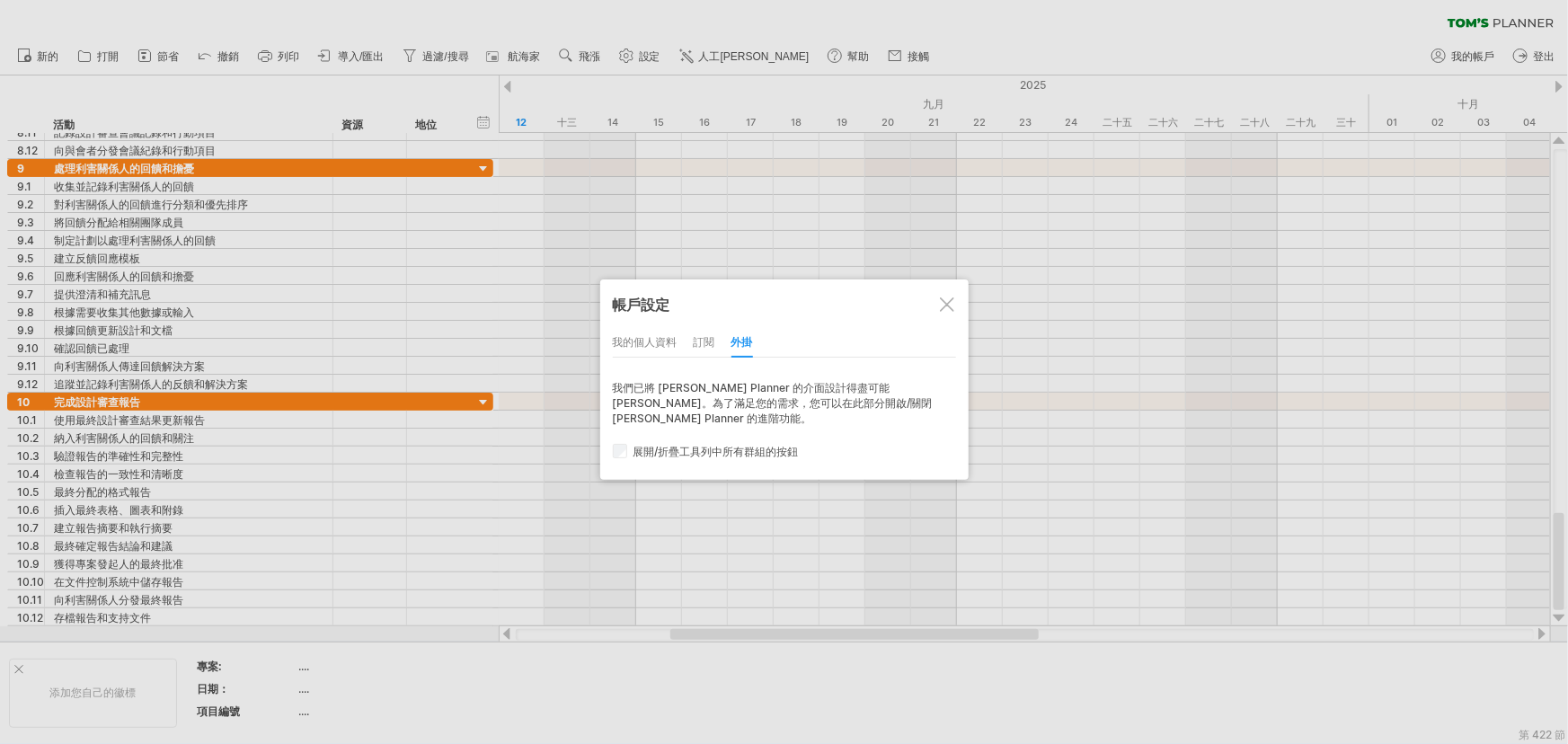
click at [949, 303] on div at bounding box center [947, 304] width 15 height 15
